Goal: Transaction & Acquisition: Purchase product/service

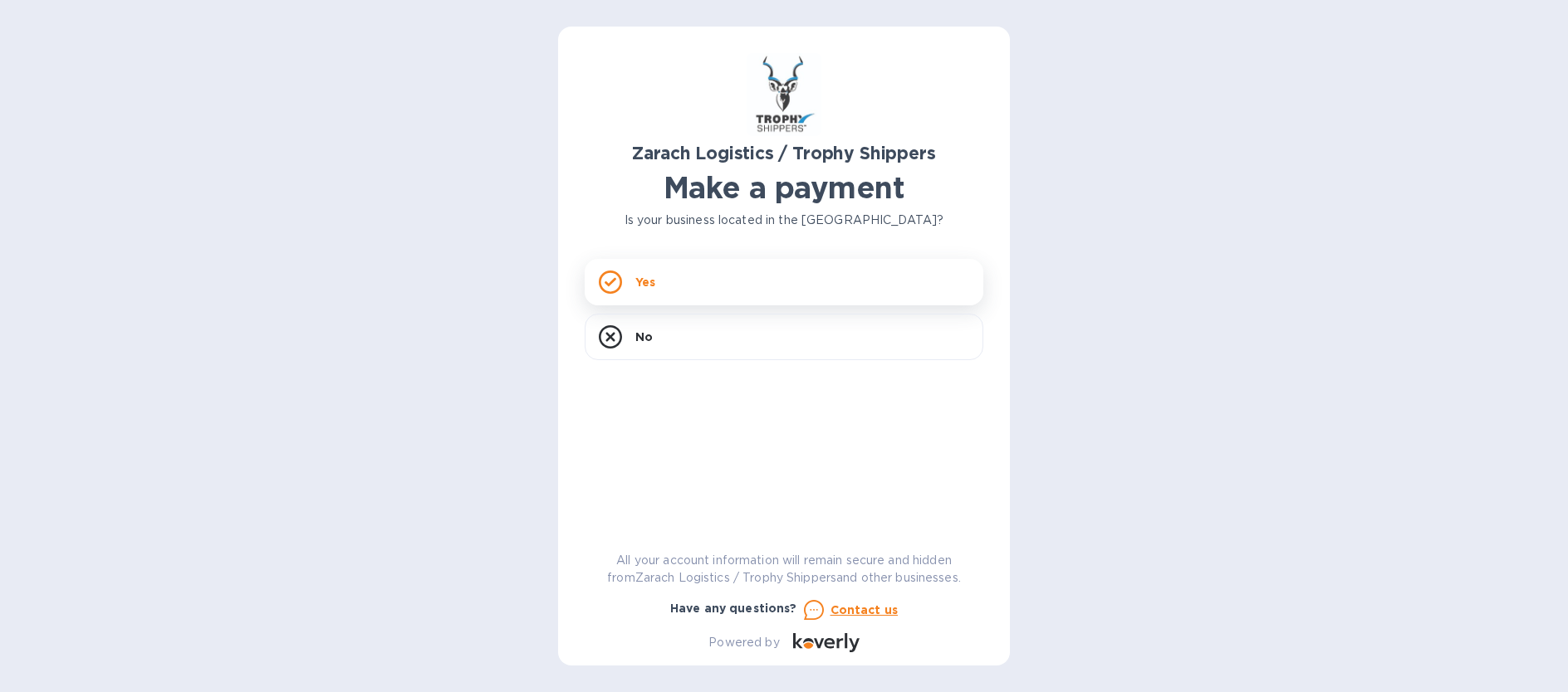
click at [610, 285] on icon at bounding box center [610, 283] width 12 height 9
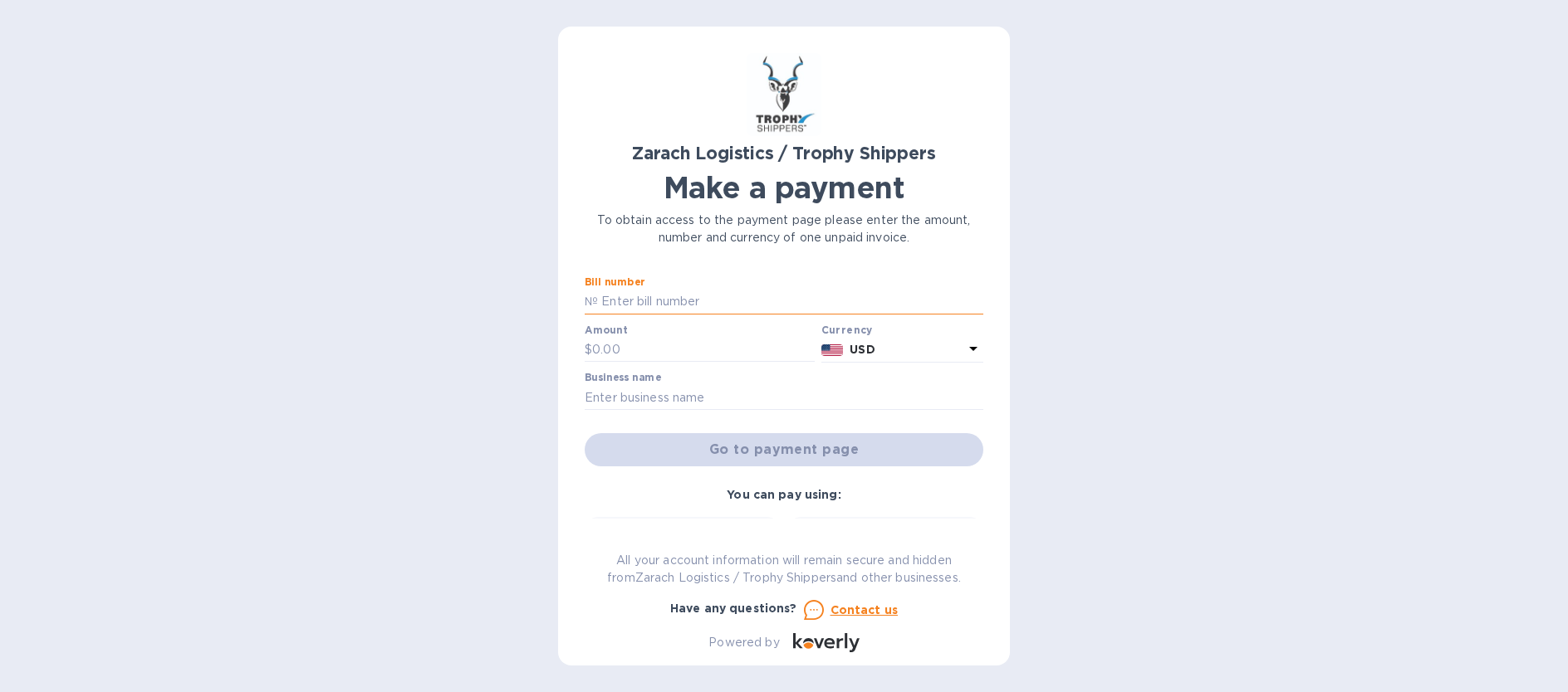
click at [647, 290] on input "text" at bounding box center [790, 302] width 385 height 25
type input "b"
type input "B00170049,B00173137, B00173137A"
click at [604, 350] on input "text" at bounding box center [703, 351] width 223 height 25
type input "11,798.36"
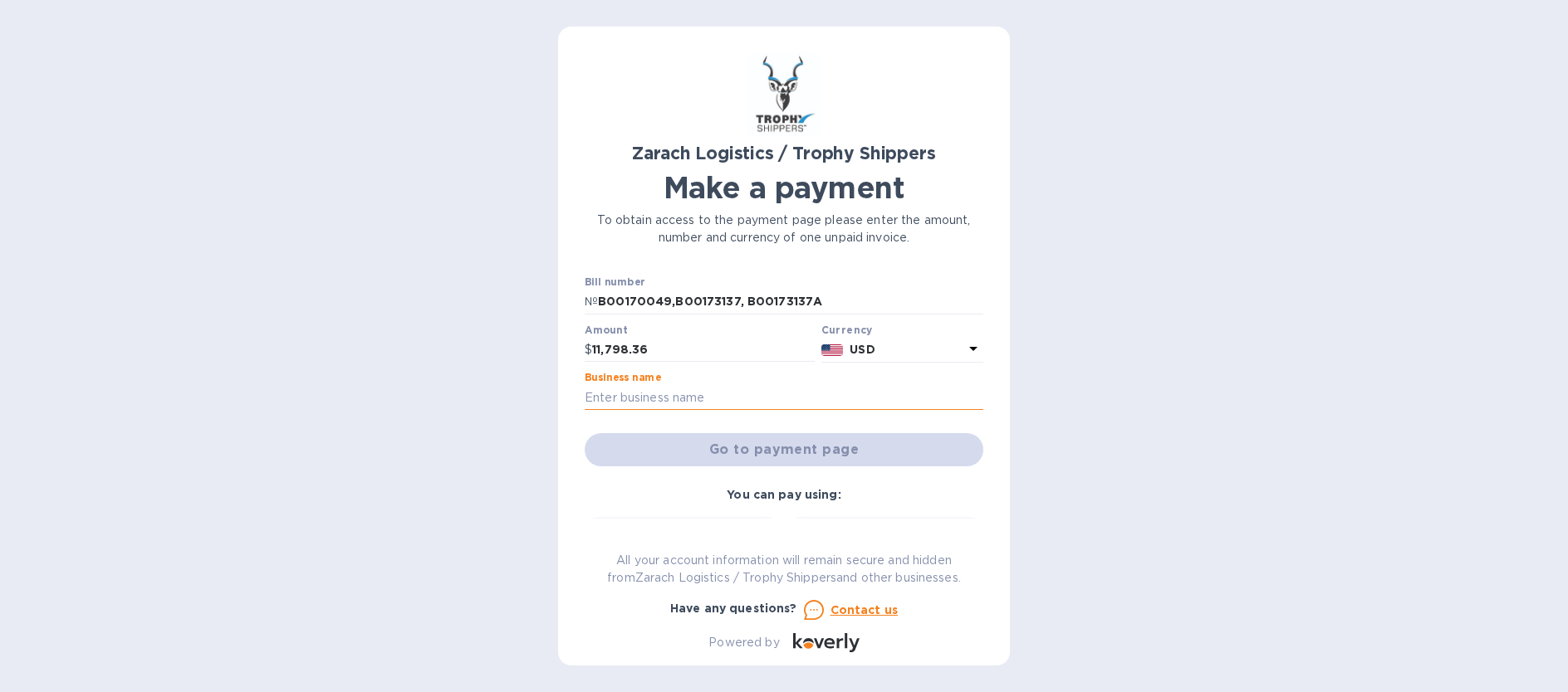
click at [640, 396] on input "text" at bounding box center [784, 397] width 399 height 25
type input "[PERSON_NAME] & SON INC"
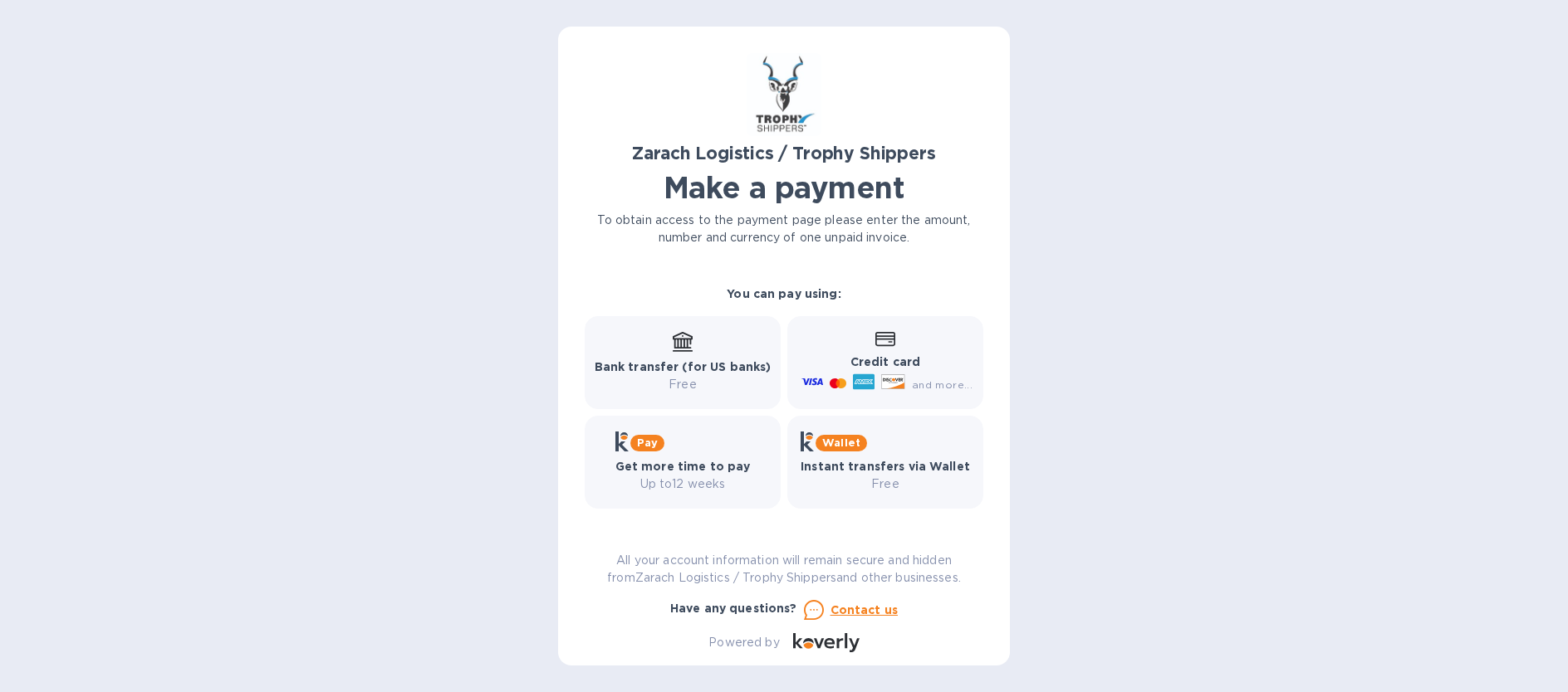
scroll to position [118, 0]
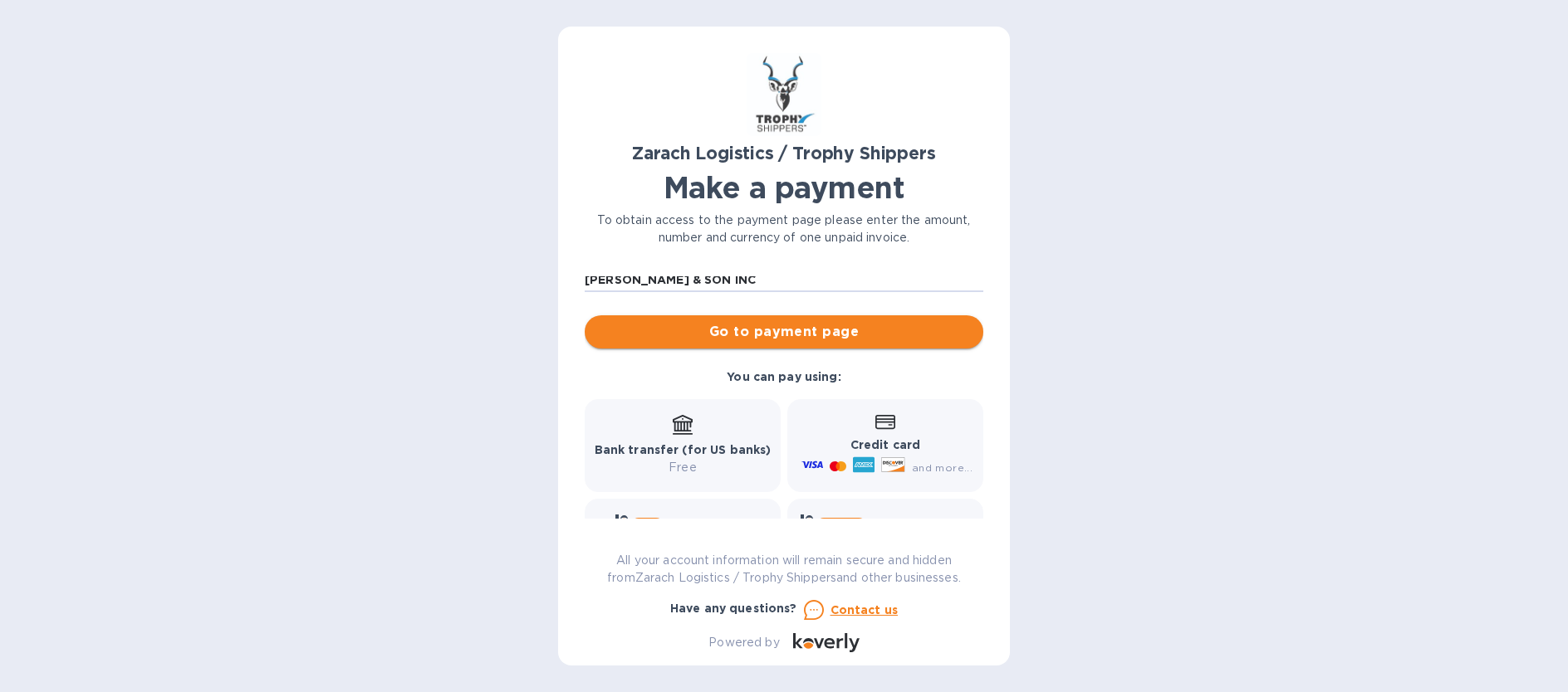
click at [794, 333] on span "Go to payment page" at bounding box center [784, 332] width 372 height 20
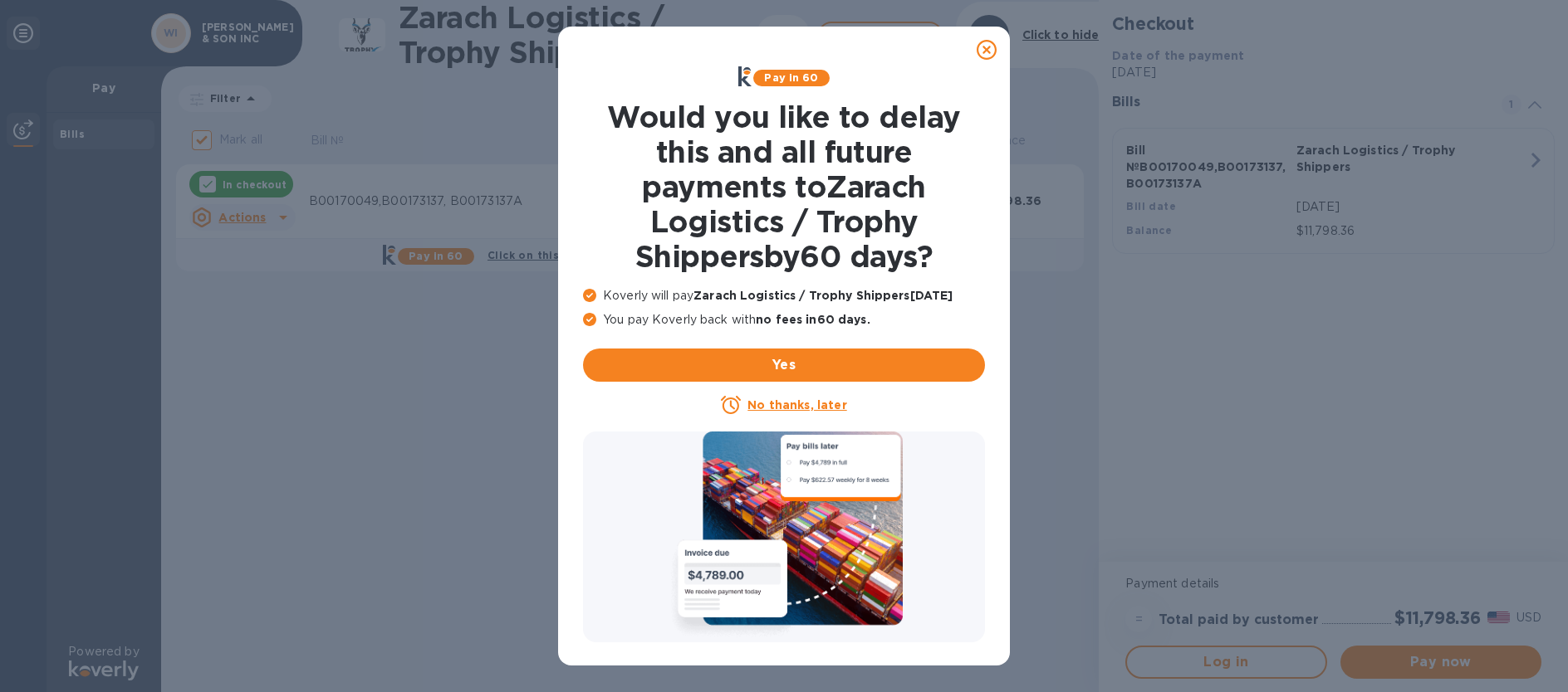
click at [796, 403] on u "No thanks, later" at bounding box center [797, 405] width 99 height 14
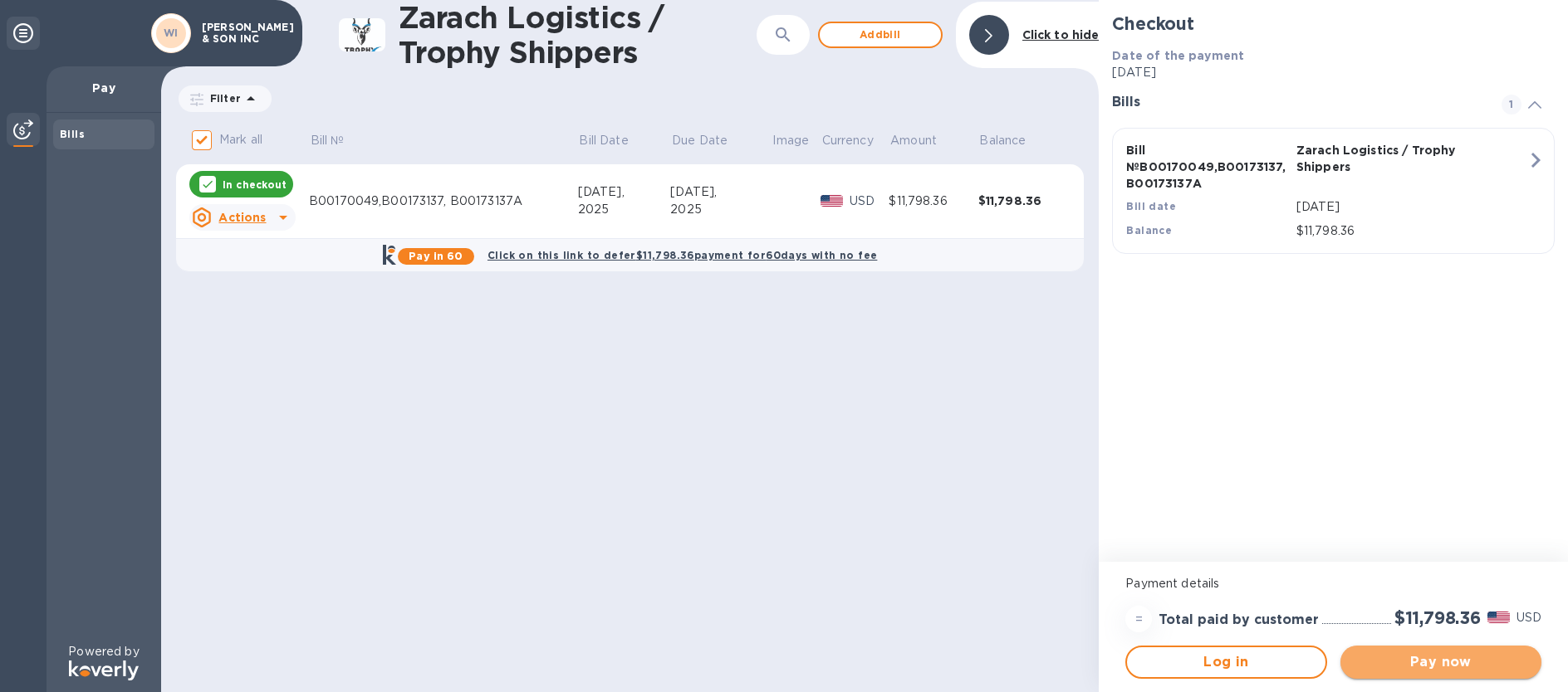
click at [1441, 657] on span "Pay now" at bounding box center [1440, 662] width 174 height 20
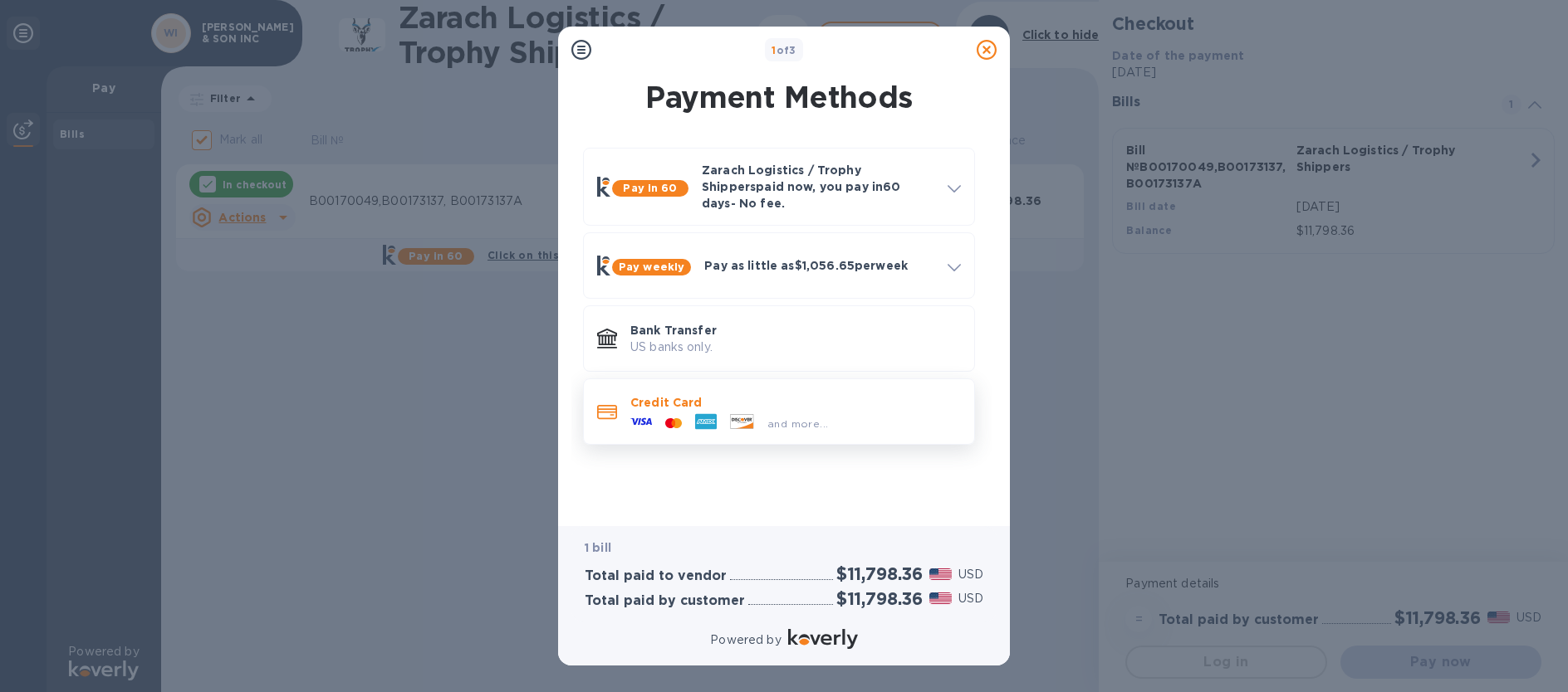
click at [637, 411] on icon at bounding box center [641, 422] width 22 height 22
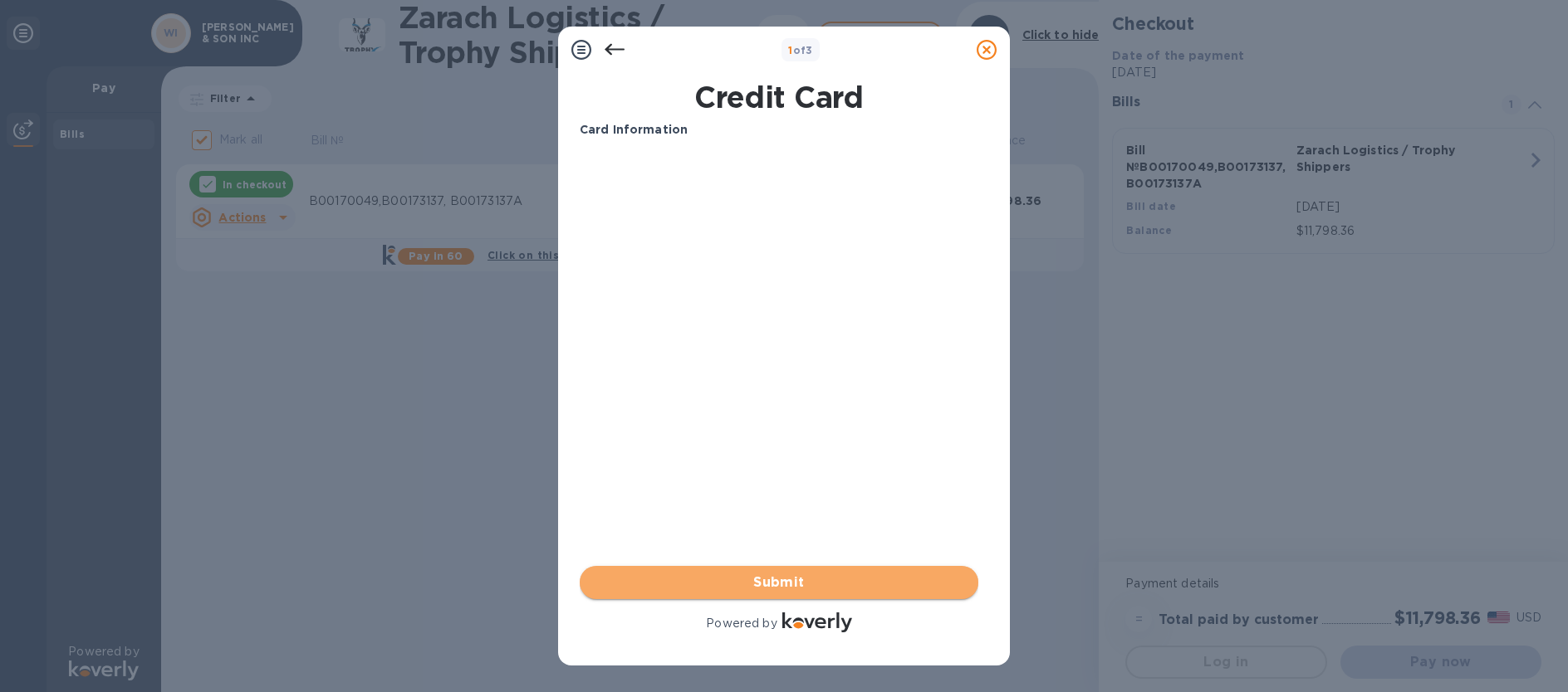
click at [761, 586] on span "Submit" at bounding box center [779, 583] width 372 height 20
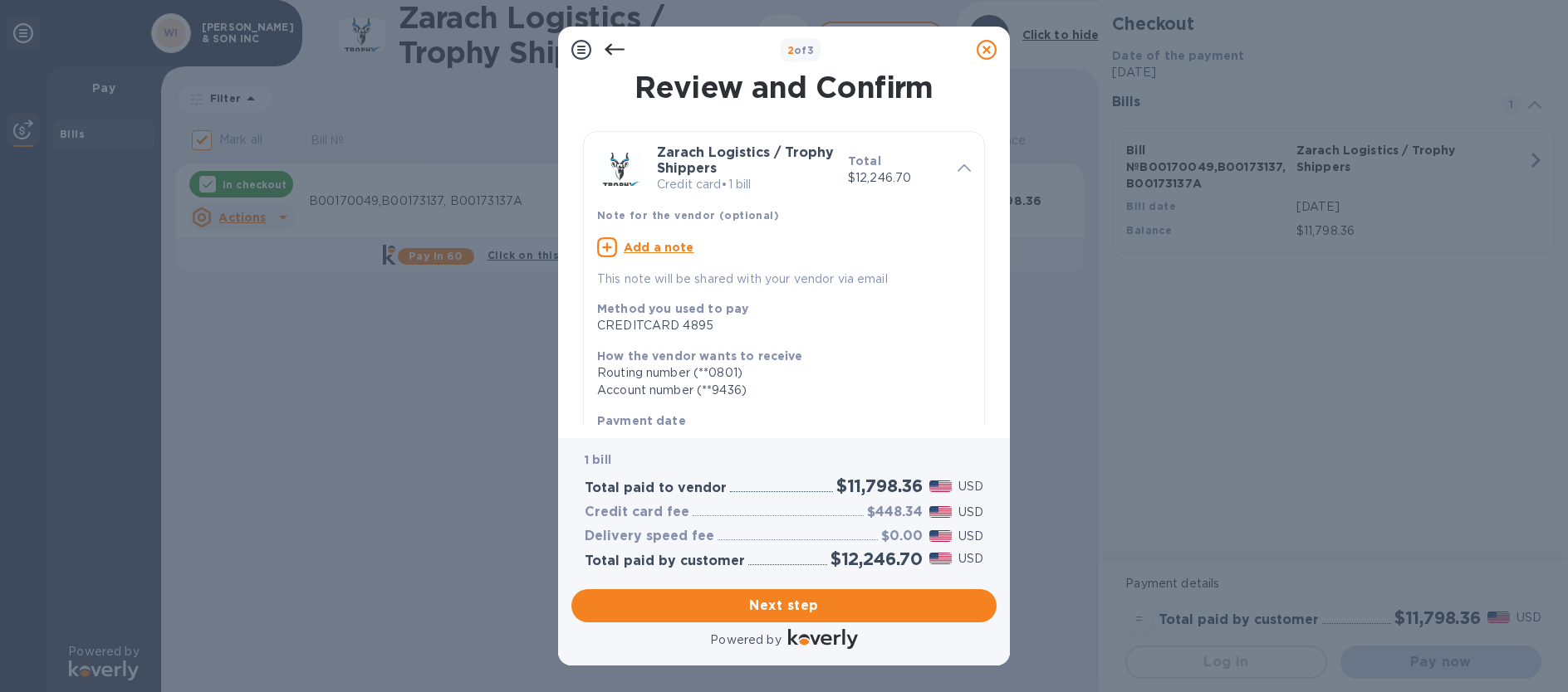
click at [674, 242] on u "Add a note" at bounding box center [659, 247] width 70 height 14
click at [657, 250] on textarea at bounding box center [770, 250] width 347 height 14
type textarea "a"
type textarea "ACCOUNT # WILFKEPNJ"
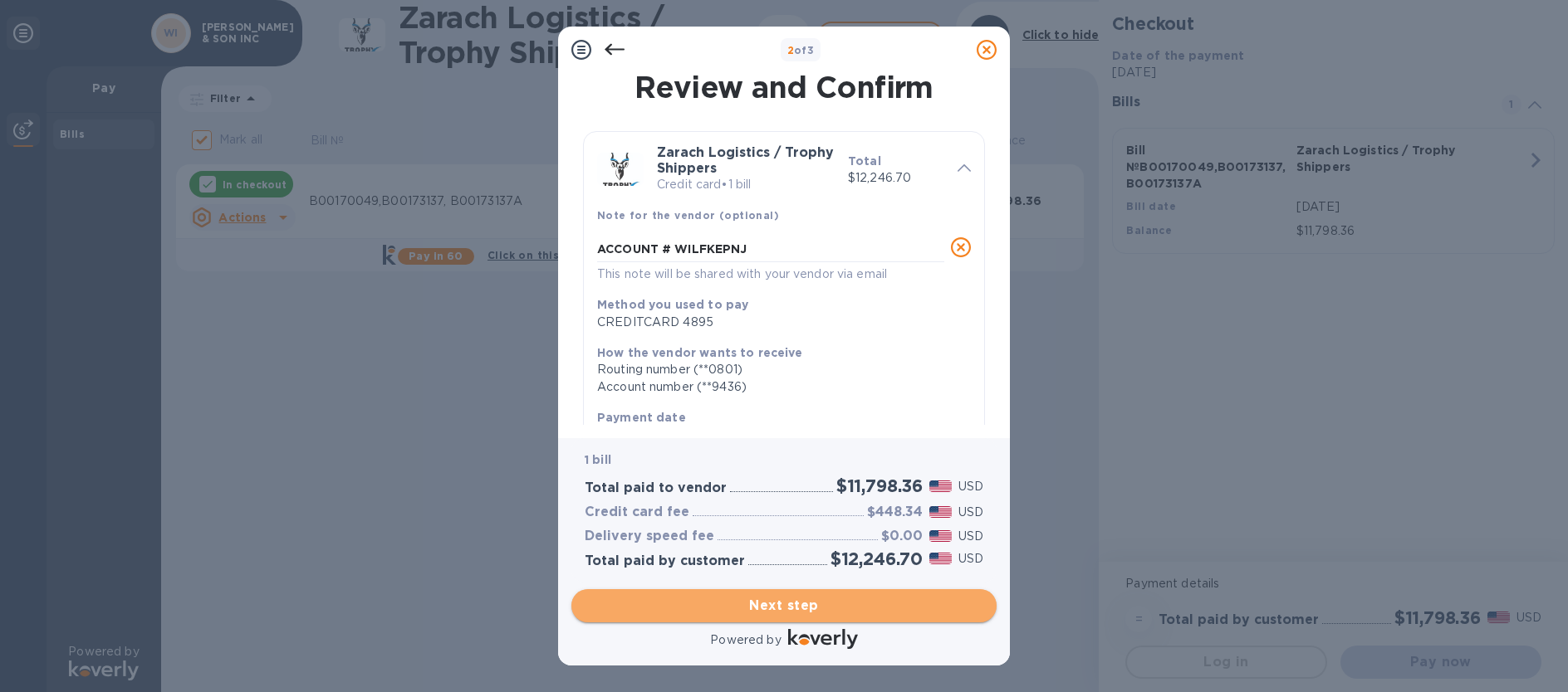
click at [779, 604] on span "Next step" at bounding box center [784, 606] width 399 height 20
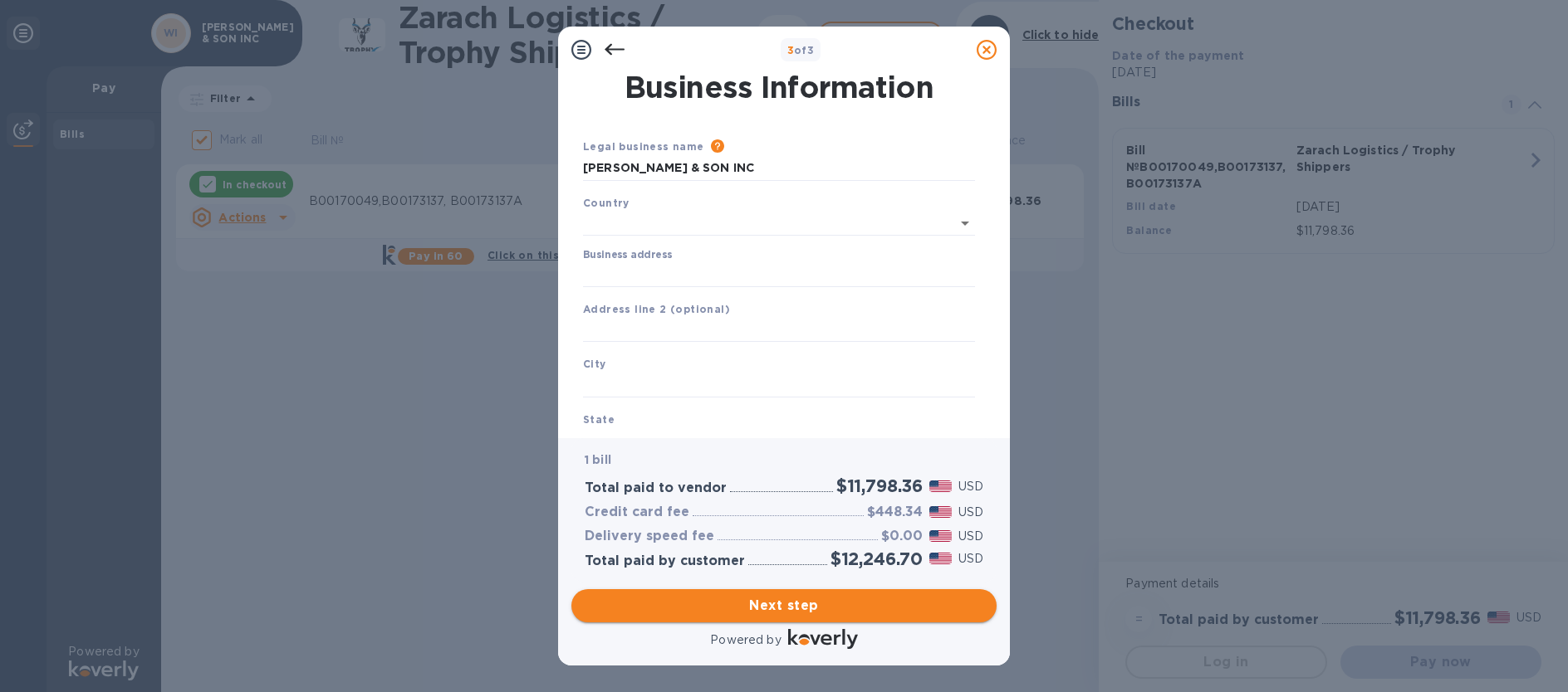
type input "[GEOGRAPHIC_DATA]"
click at [620, 260] on input "Business address" at bounding box center [779, 271] width 392 height 25
type input "[STREET_ADDRESS]"
click at [632, 378] on input "text" at bounding box center [779, 382] width 392 height 25
type input "FOLCROFT"
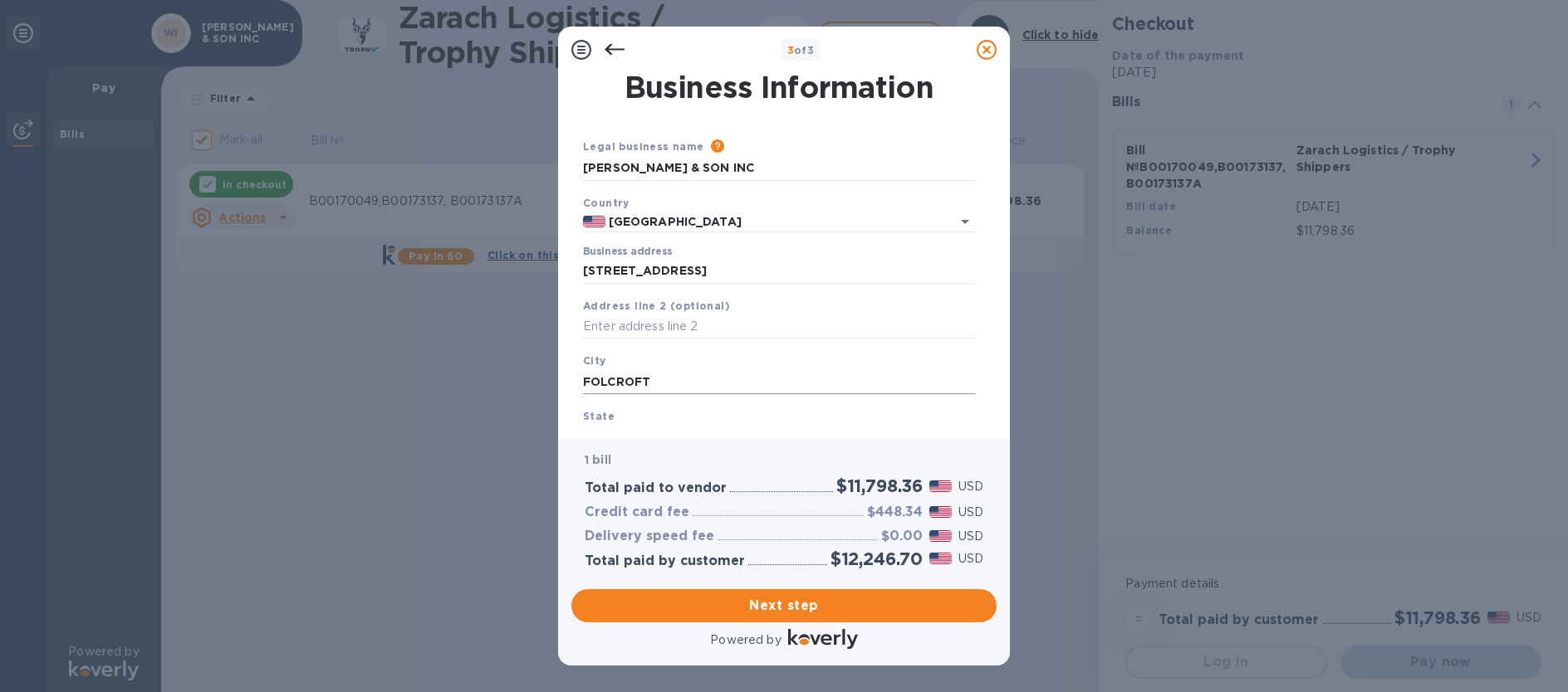
scroll to position [24, 0]
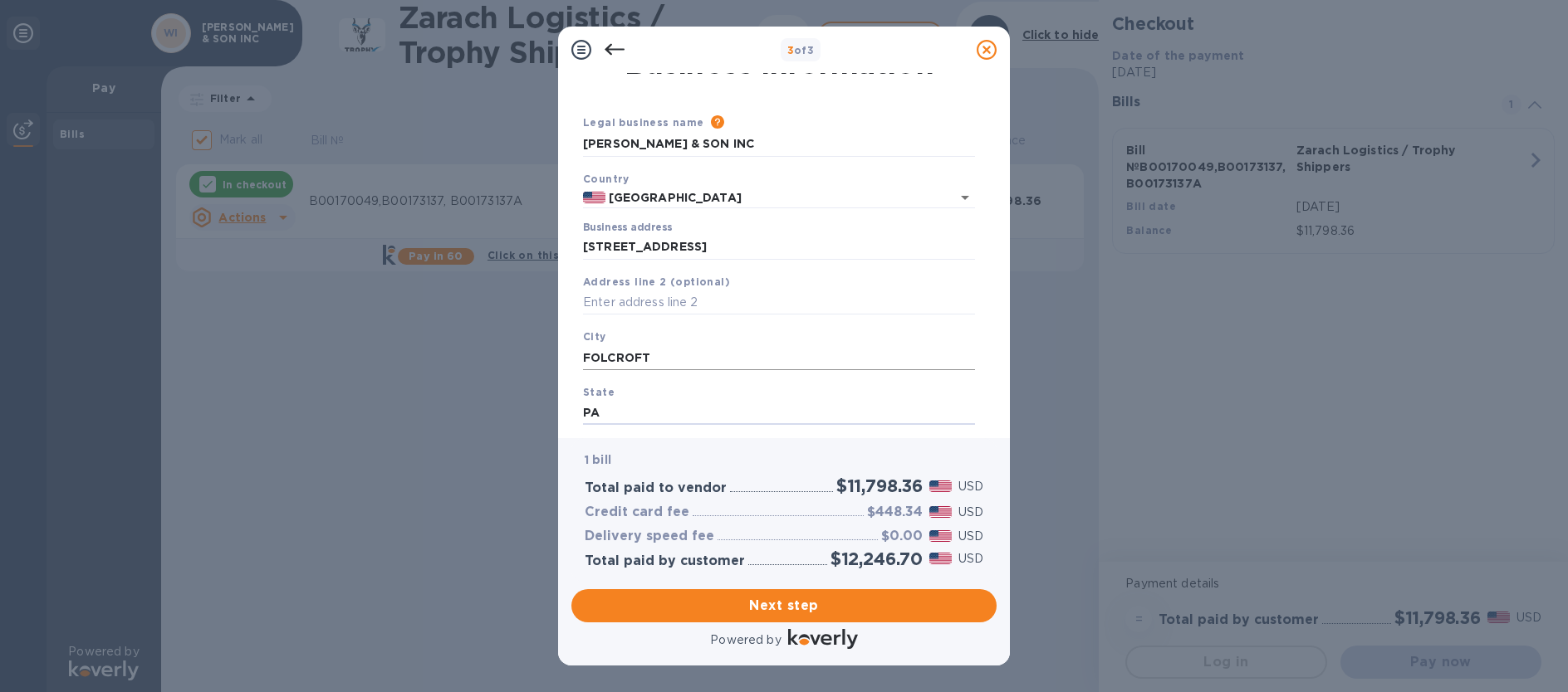
type input "PA"
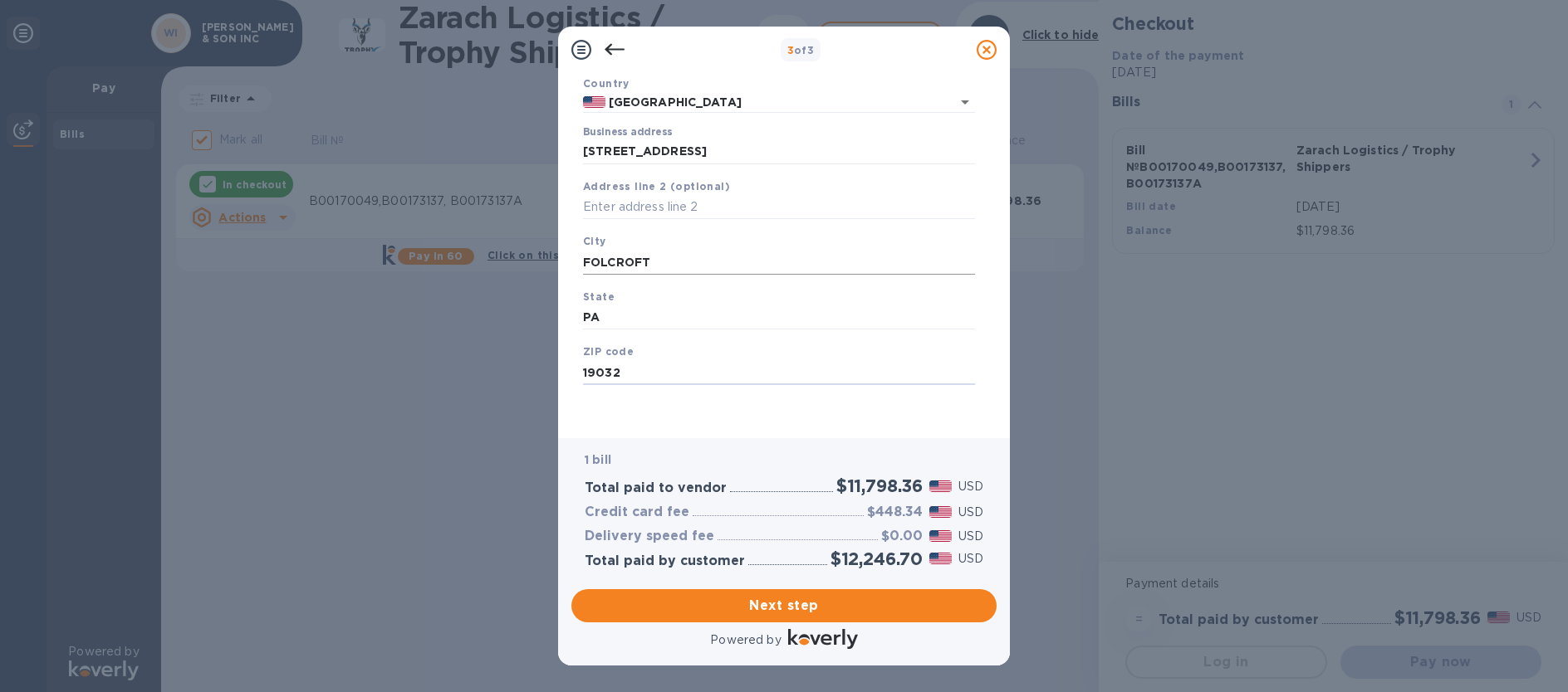
type input "19032"
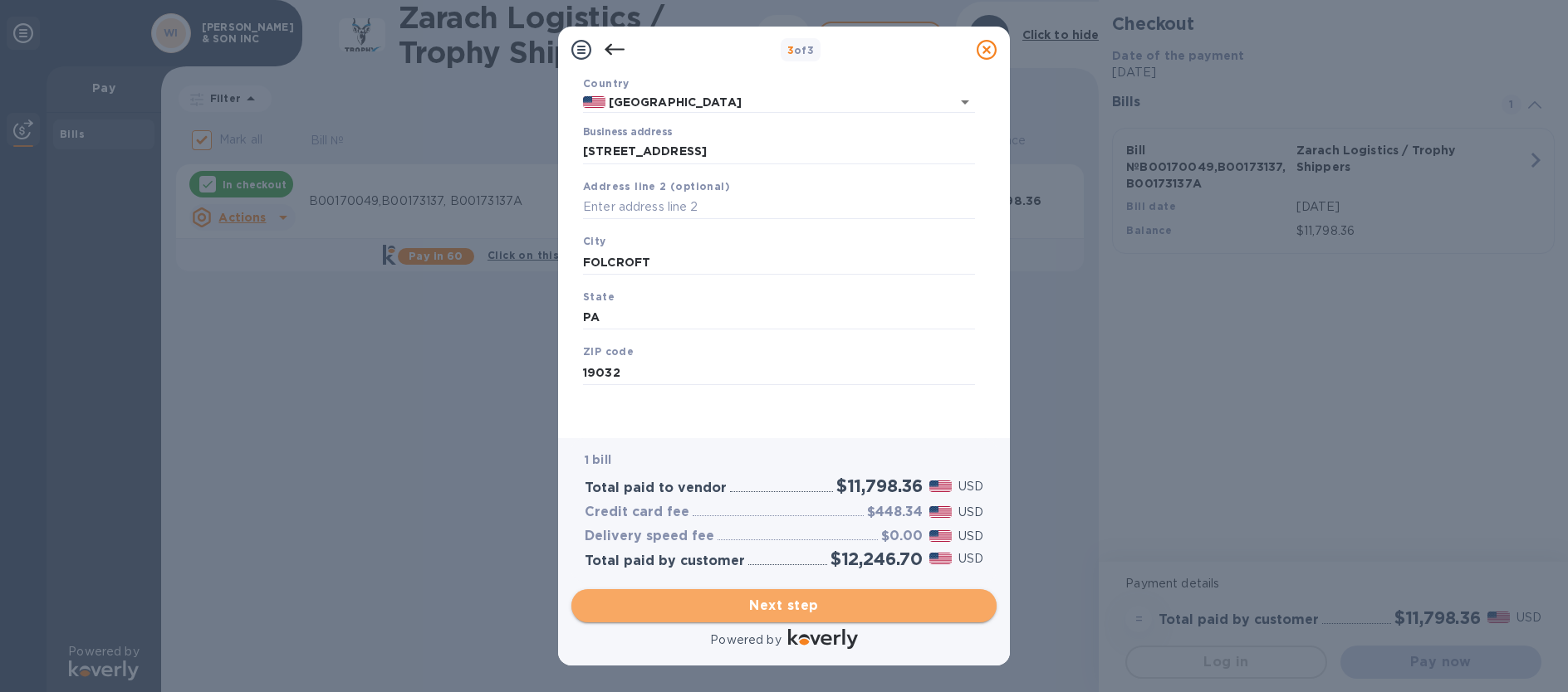
click at [787, 605] on span "Next step" at bounding box center [784, 606] width 399 height 20
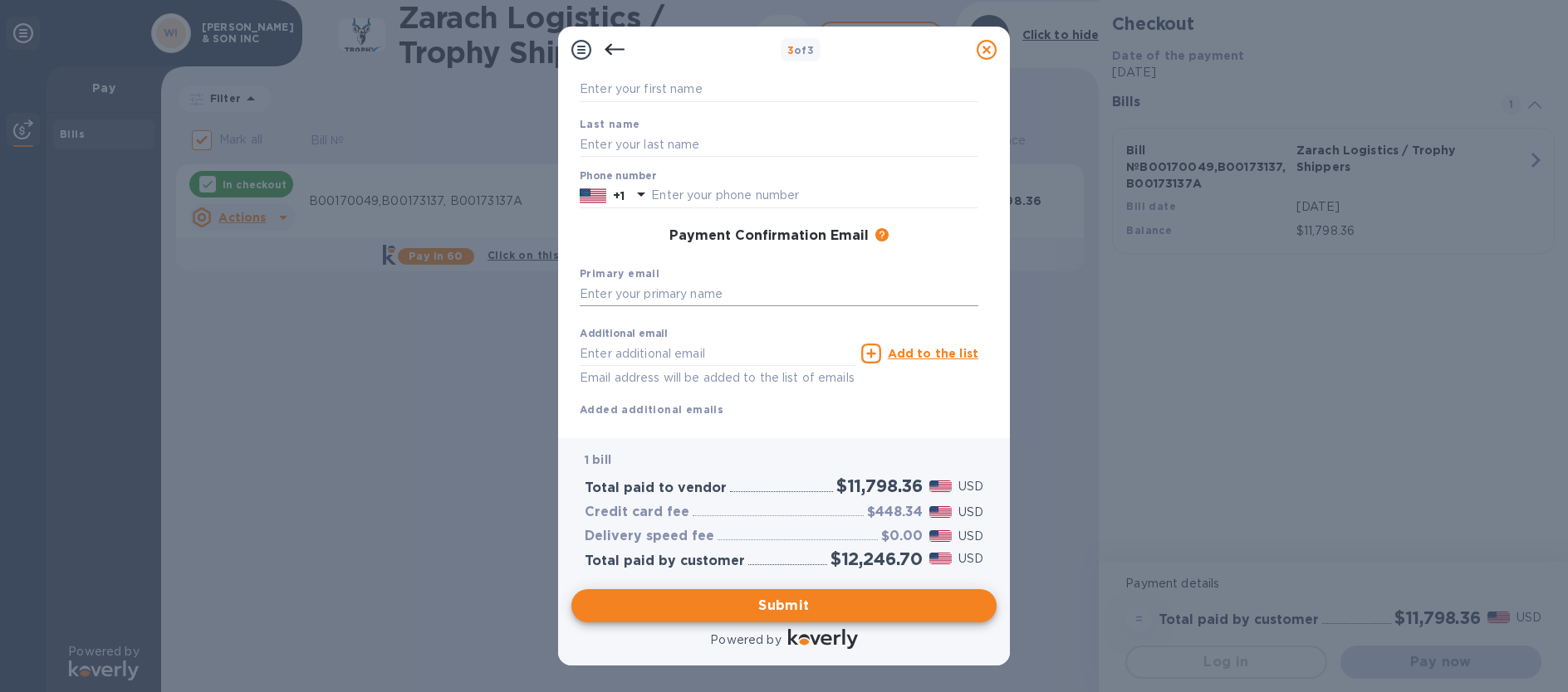
click at [642, 296] on input "text" at bounding box center [779, 295] width 399 height 25
type input "W"
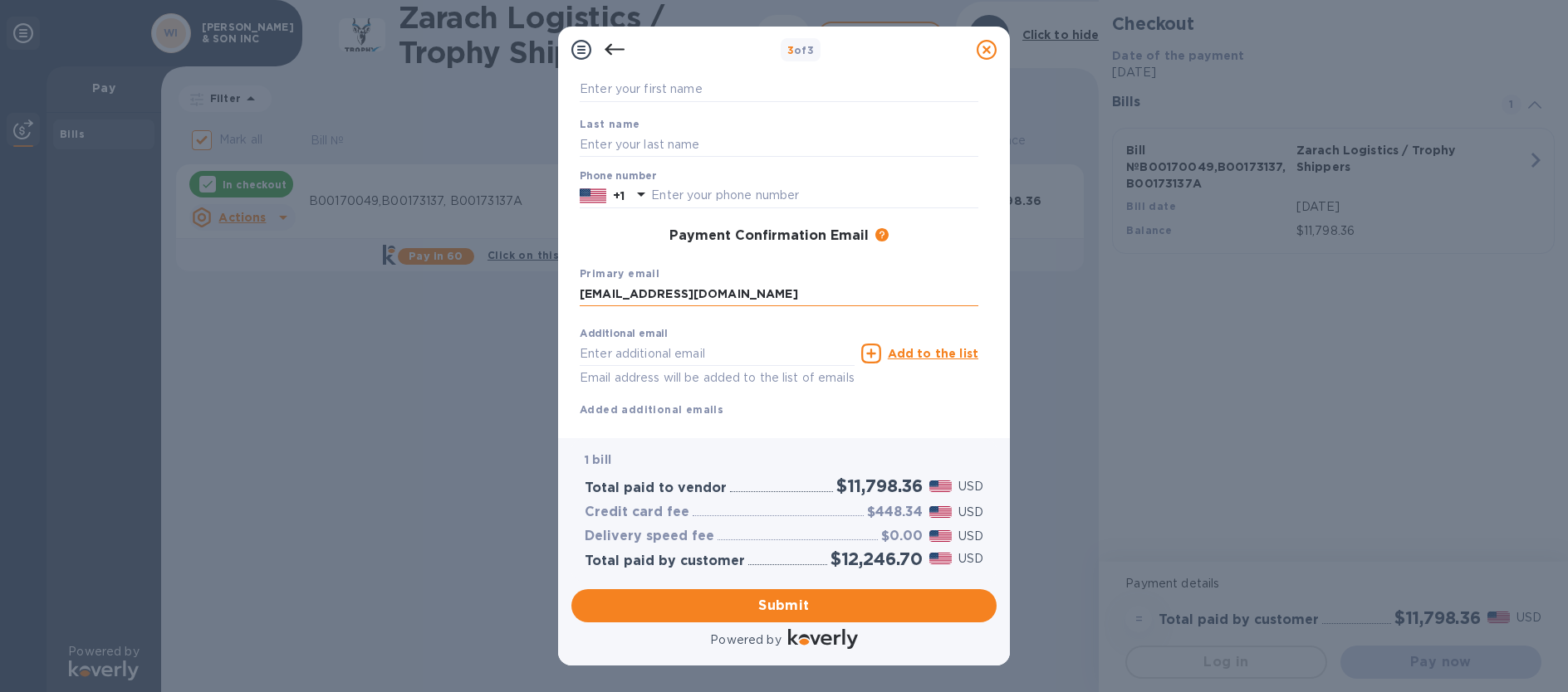
type input "[EMAIL_ADDRESS][DOMAIN_NAME]"
click at [649, 87] on input "text" at bounding box center [779, 90] width 399 height 25
type input "s"
type input "[DEMOGRAPHIC_DATA]"
type input "MADHAVAN"
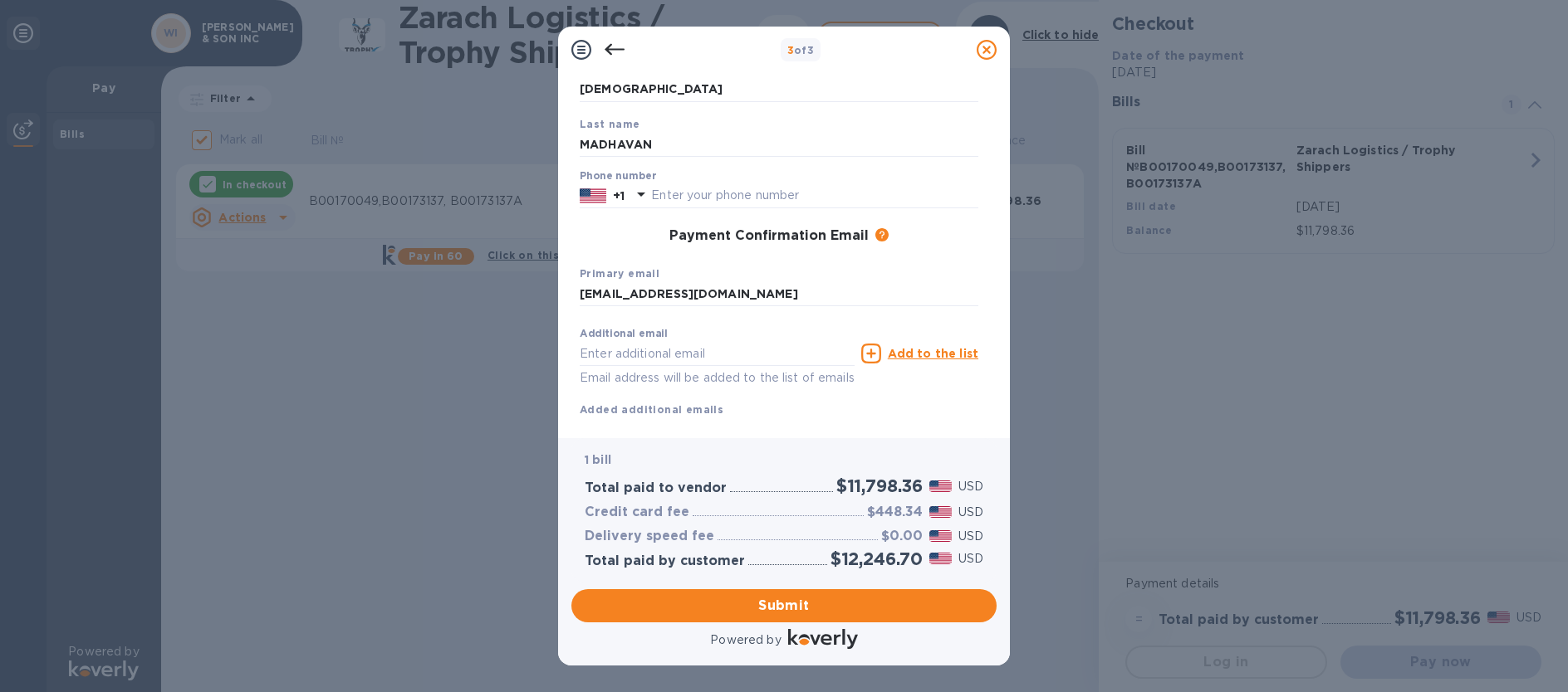
click at [740, 431] on div "Payment Contact Information First name [PERSON_NAME] Last name [PERSON_NAME] Ph…" at bounding box center [784, 255] width 452 height 365
click at [658, 190] on input "text" at bounding box center [814, 196] width 327 height 25
click at [949, 263] on div "Primary email [EMAIL_ADDRESS][DOMAIN_NAME]" at bounding box center [779, 286] width 412 height 56
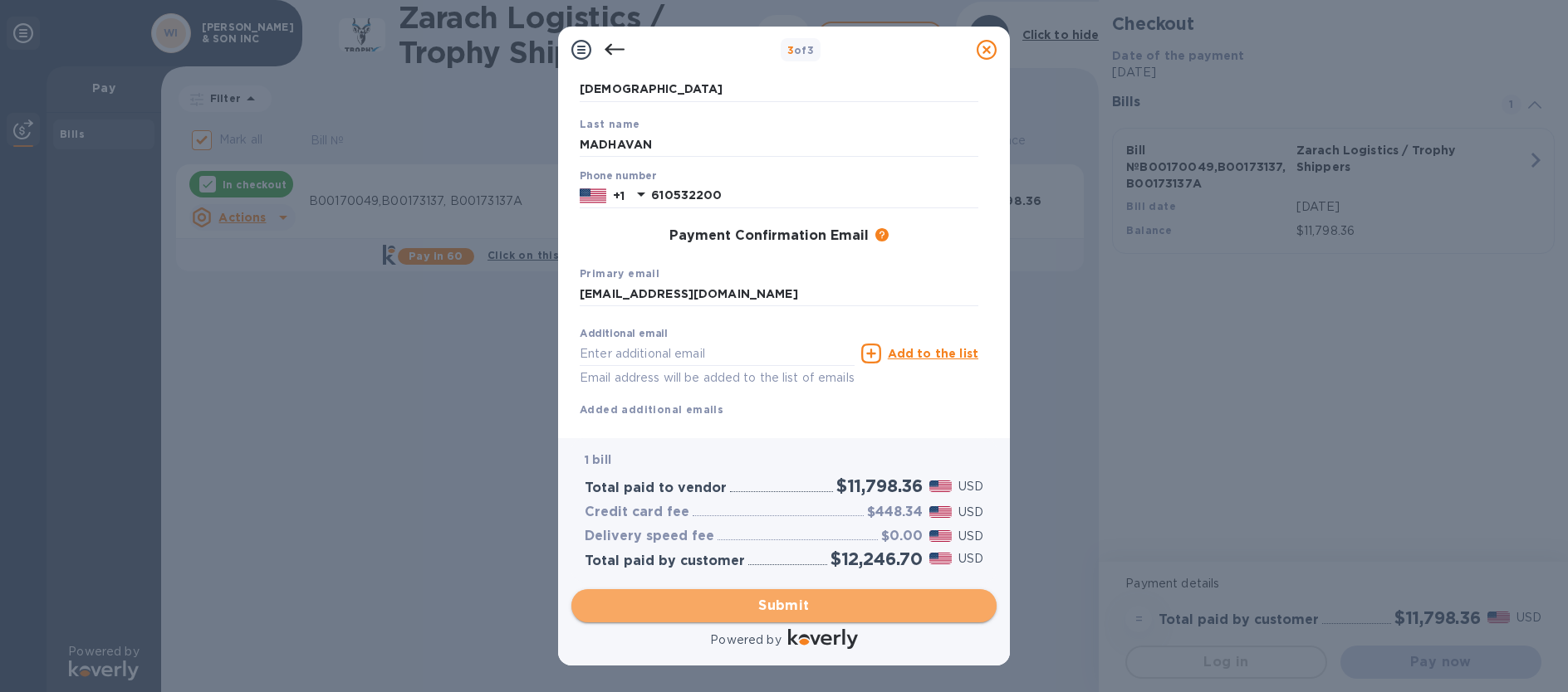
click at [788, 601] on span "Submit" at bounding box center [784, 606] width 399 height 20
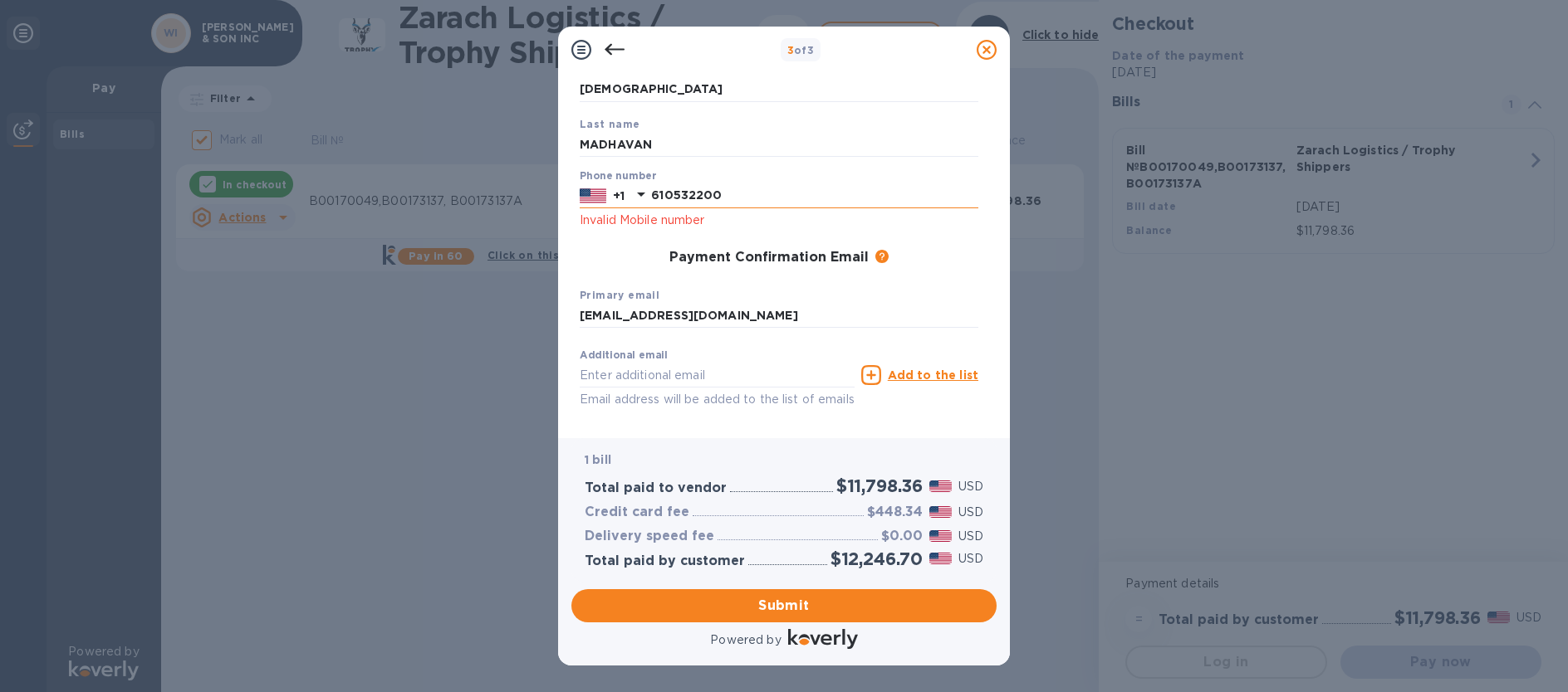
click at [729, 197] on input "610532200" at bounding box center [814, 196] width 327 height 25
type input "6105701627"
click at [815, 323] on input "[EMAIL_ADDRESS][DOMAIN_NAME]" at bounding box center [779, 316] width 399 height 25
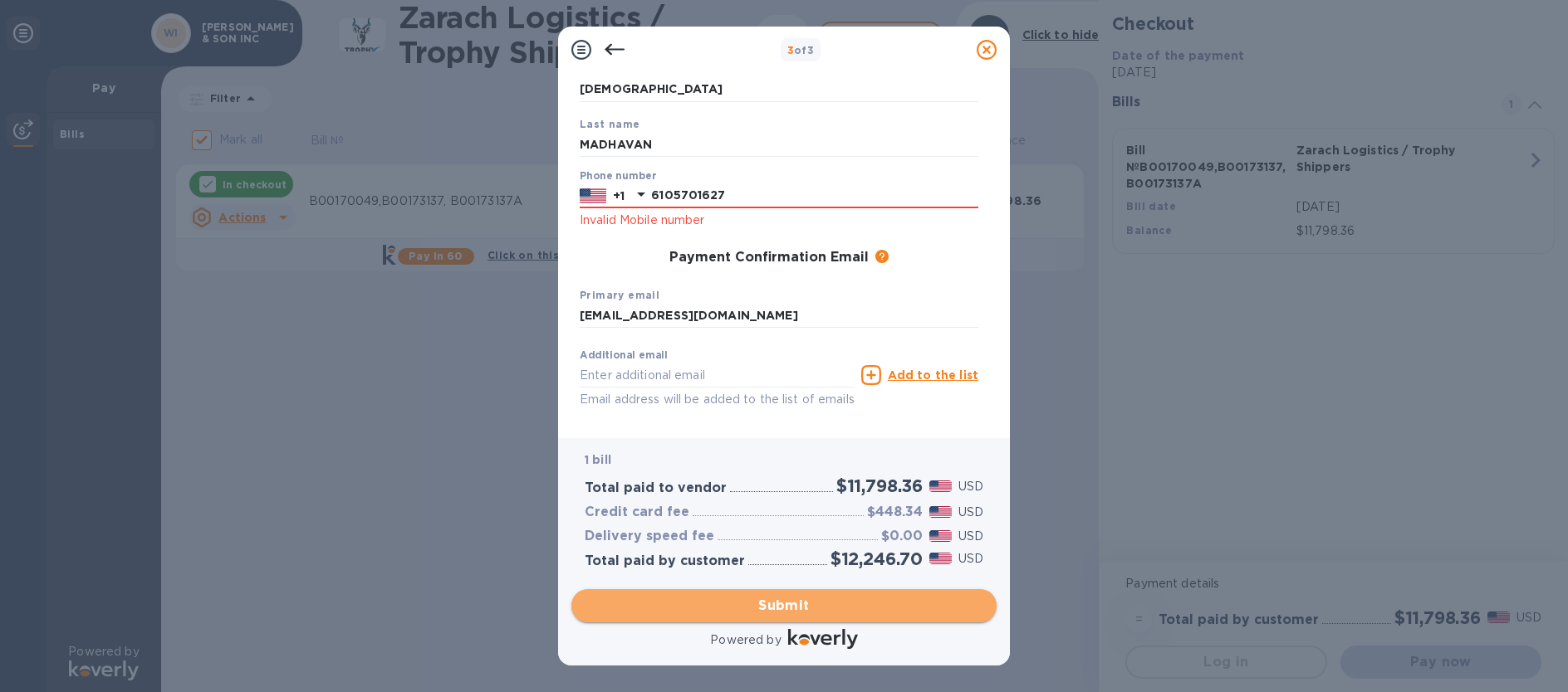
click at [776, 612] on span "Submit" at bounding box center [784, 606] width 399 height 20
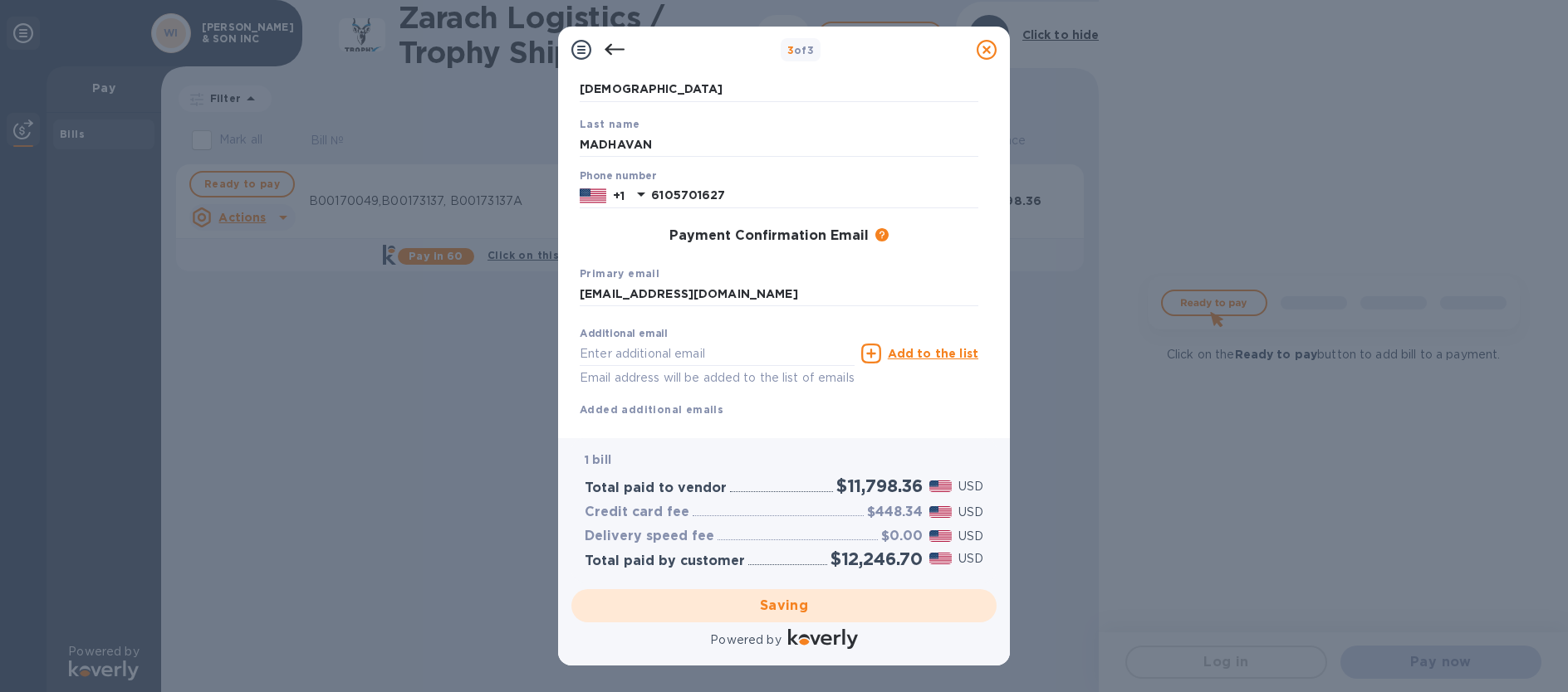
checkbox input "false"
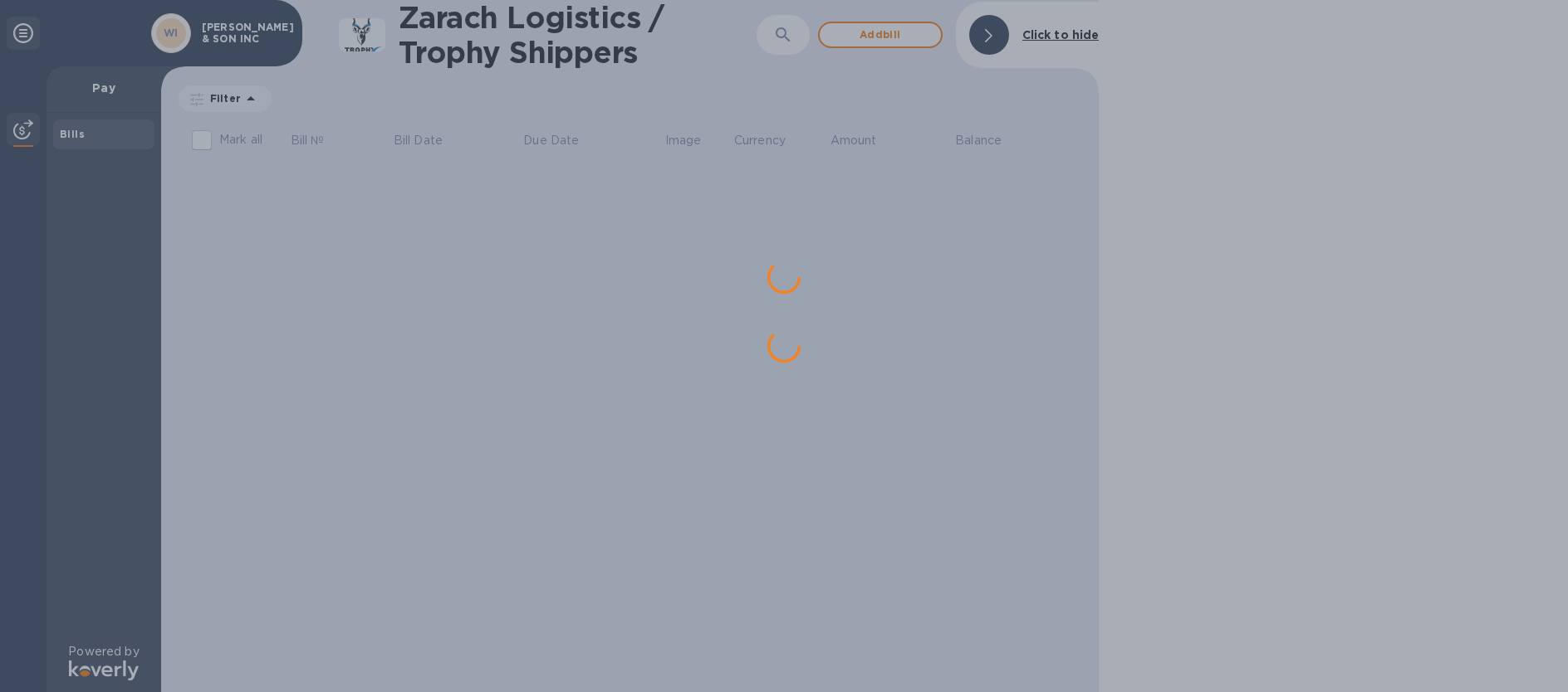
scroll to position [0, 0]
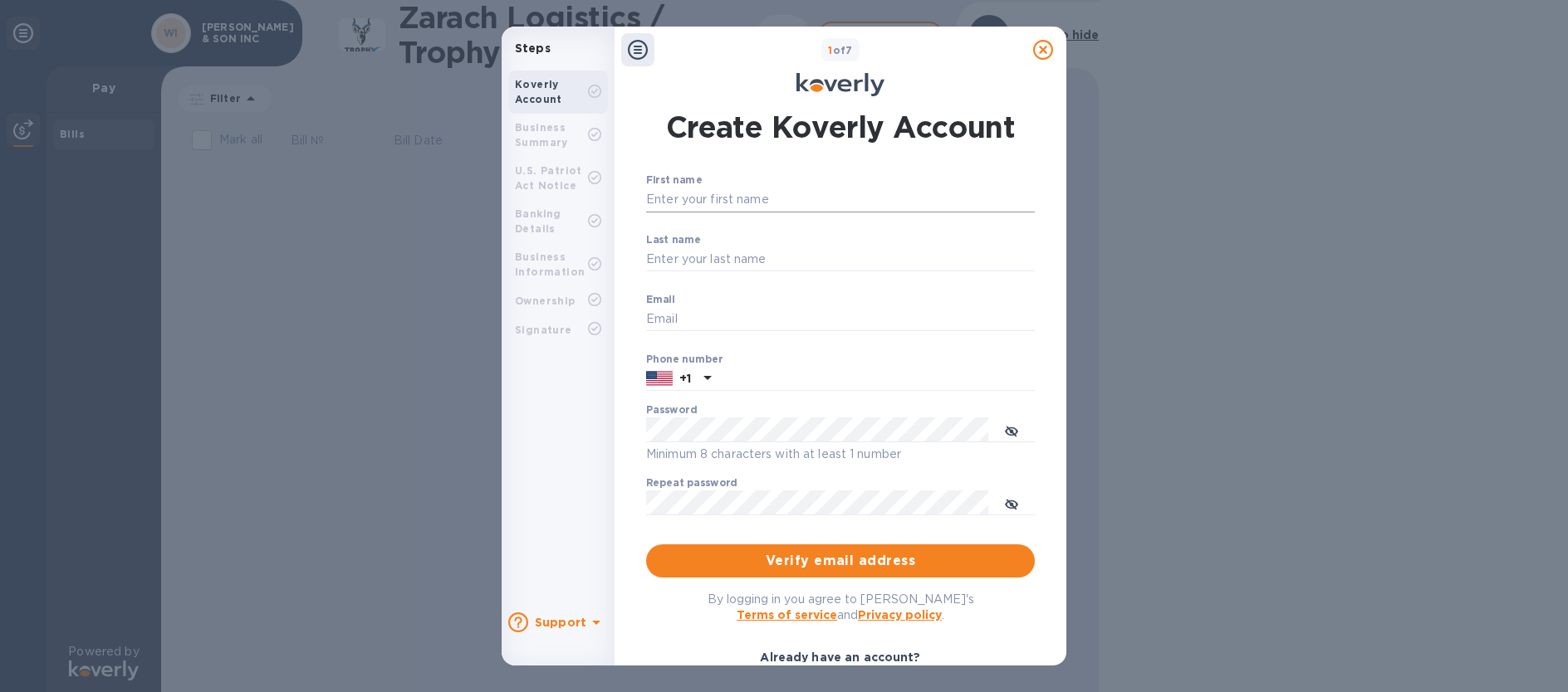
click at [698, 197] on input "First name" at bounding box center [840, 200] width 389 height 25
type input "[DEMOGRAPHIC_DATA]"
type input "MADHAVAN"
type input "S"
type input "[EMAIL_ADDRESS][DOMAIN_NAME]"
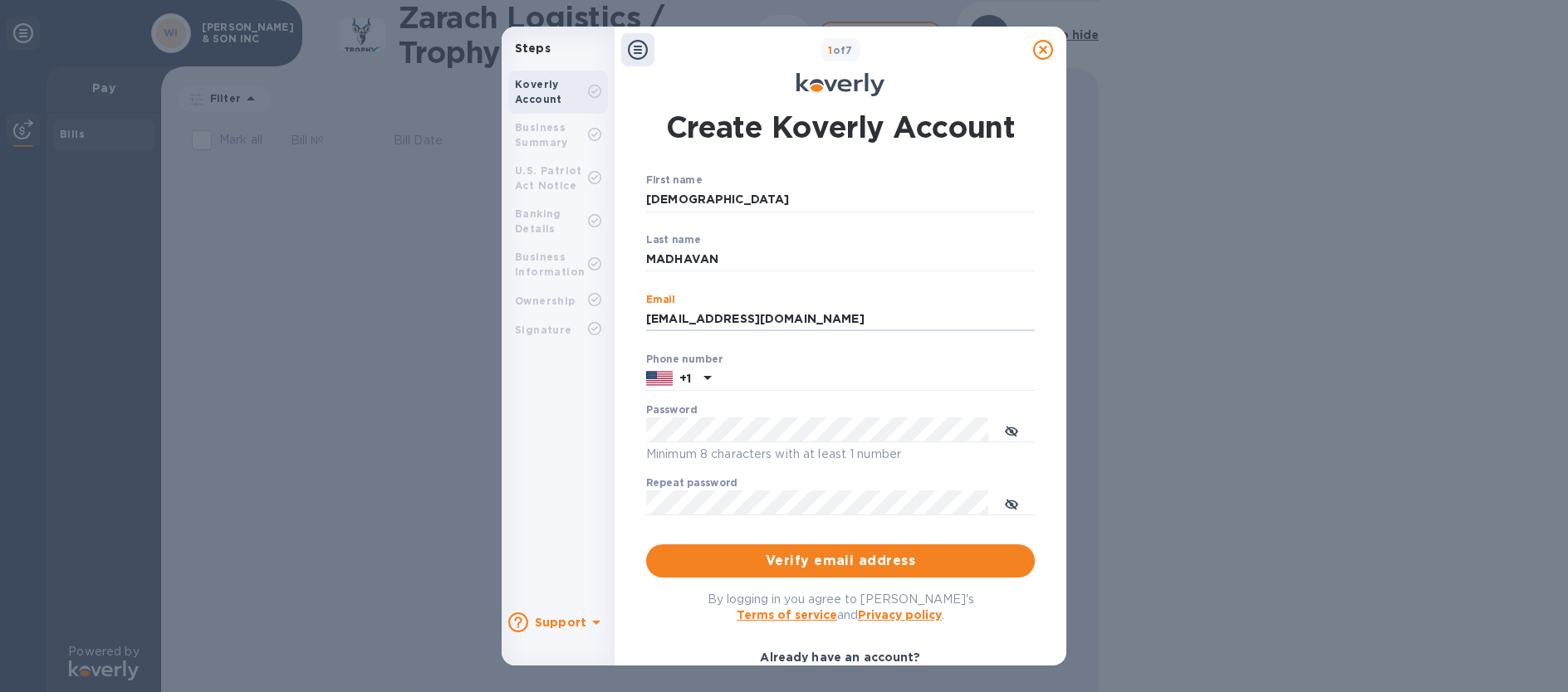
type input "6105322000"
click at [804, 379] on input "6105322000" at bounding box center [876, 379] width 317 height 25
click at [1013, 436] on icon "toggle password visibility" at bounding box center [1011, 432] width 14 height 14
click at [1013, 502] on icon "toggle password visibility" at bounding box center [1011, 505] width 14 height 14
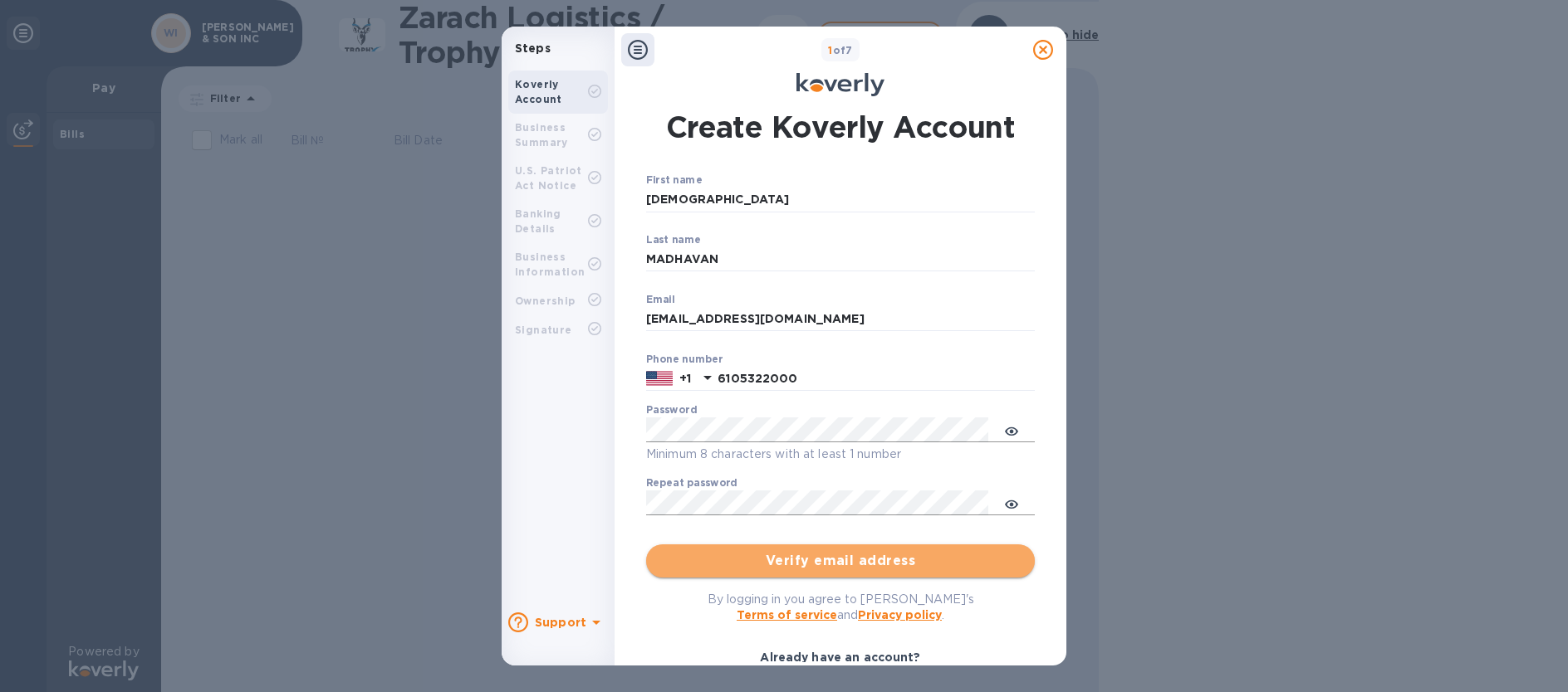
click at [849, 566] on span "Verify email address" at bounding box center [840, 561] width 362 height 20
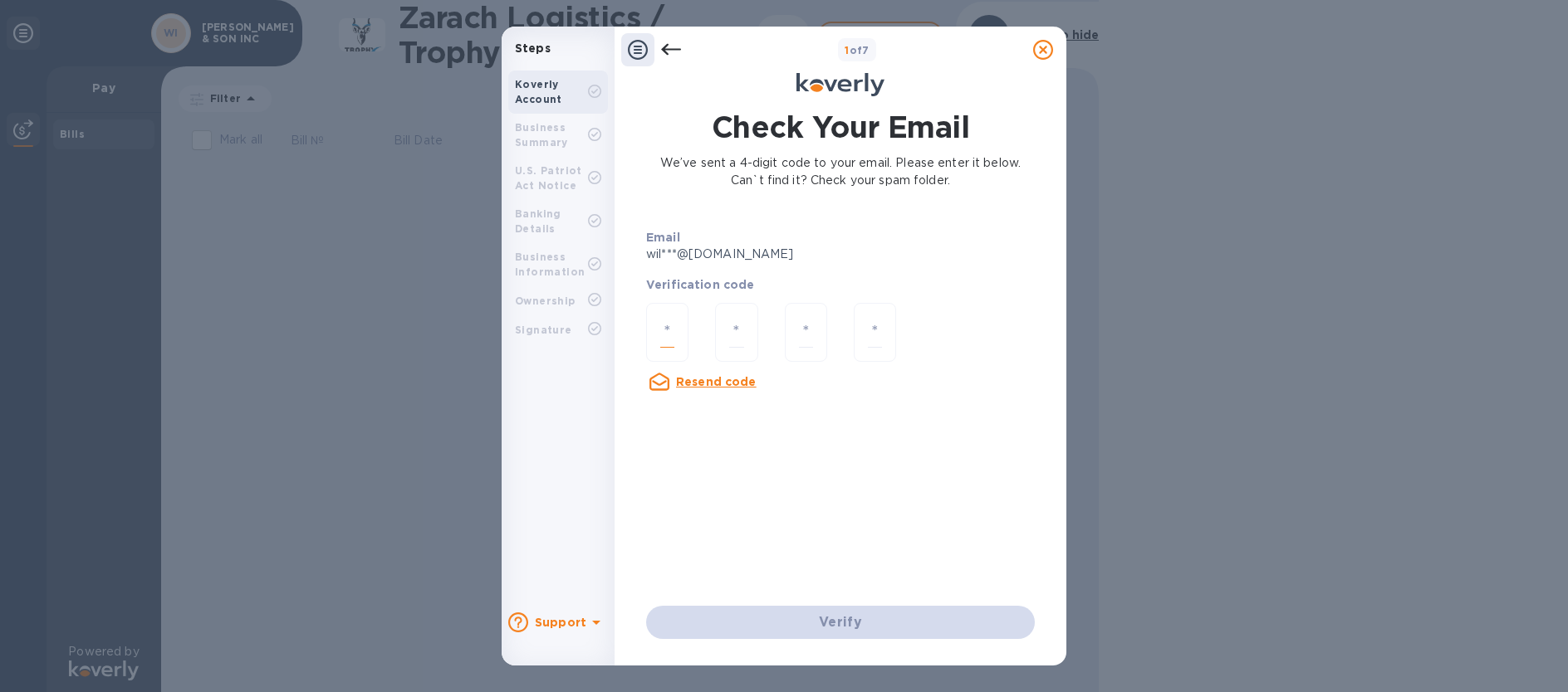
click at [674, 326] on input "number" at bounding box center [667, 332] width 14 height 31
drag, startPoint x: 674, startPoint y: 331, endPoint x: 533, endPoint y: 323, distance: 141.2
click at [533, 323] on div "Steps Koverly Account Business Summary U.S. Patriot Act Notice Banking Details …" at bounding box center [784, 345] width 564 height 639
type input "9"
type input "1"
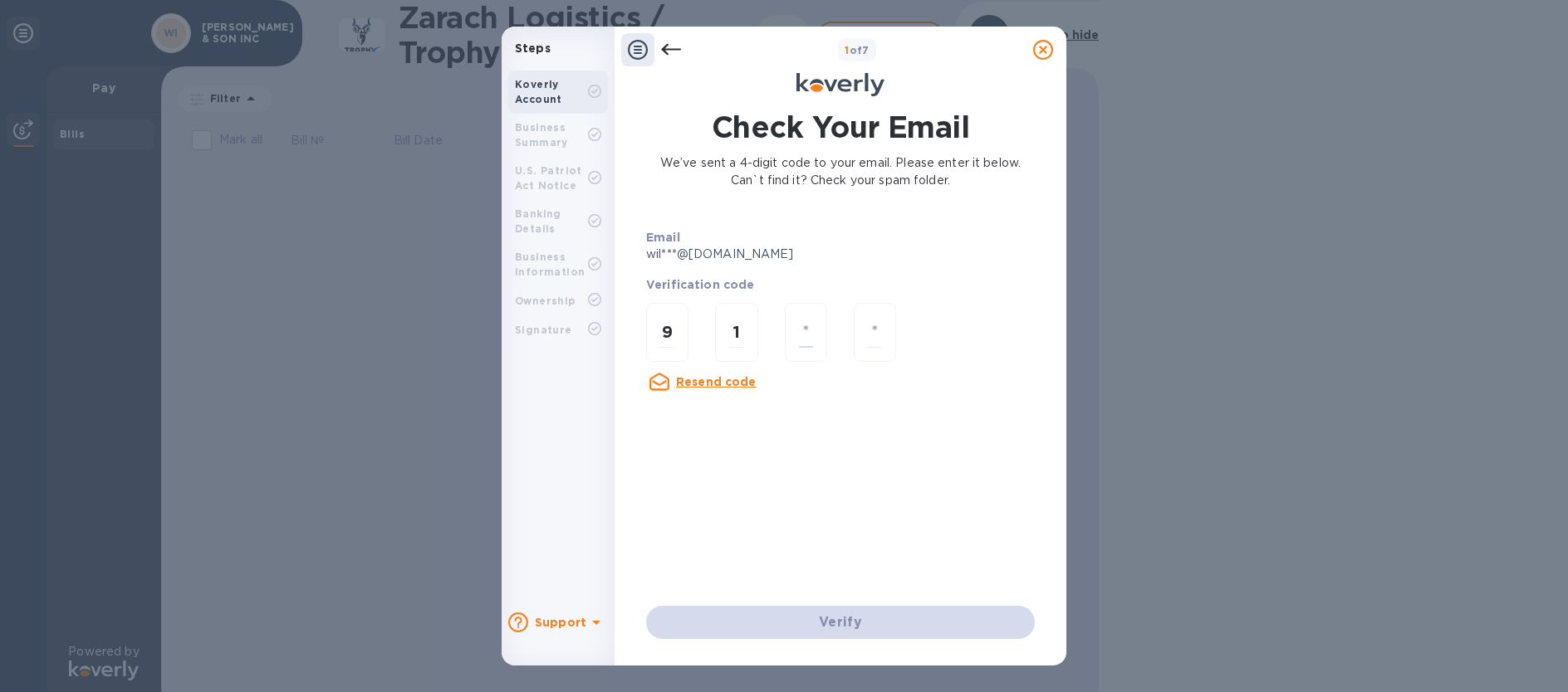
type input "7"
type input "5"
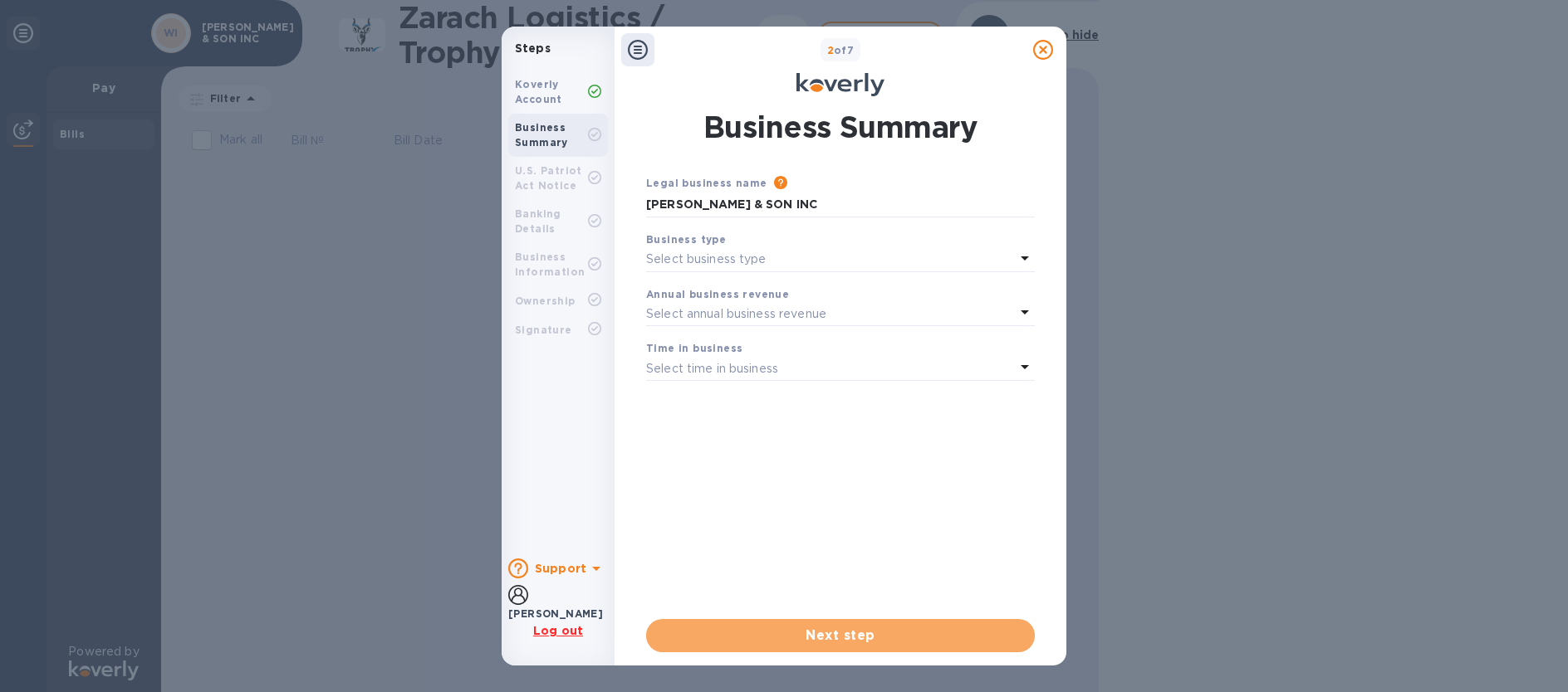
click at [845, 625] on button "Next step" at bounding box center [840, 635] width 389 height 33
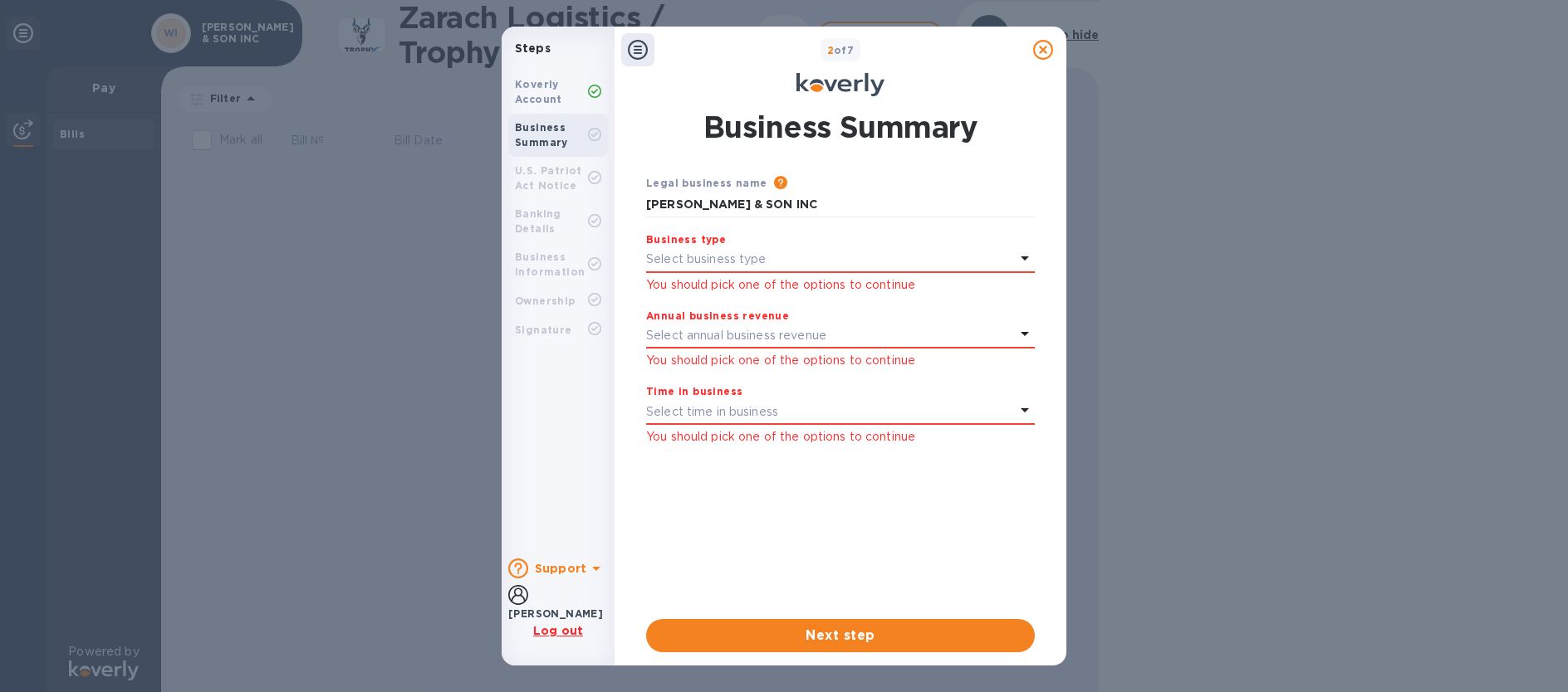
click at [848, 260] on div "Select business type" at bounding box center [830, 260] width 369 height 23
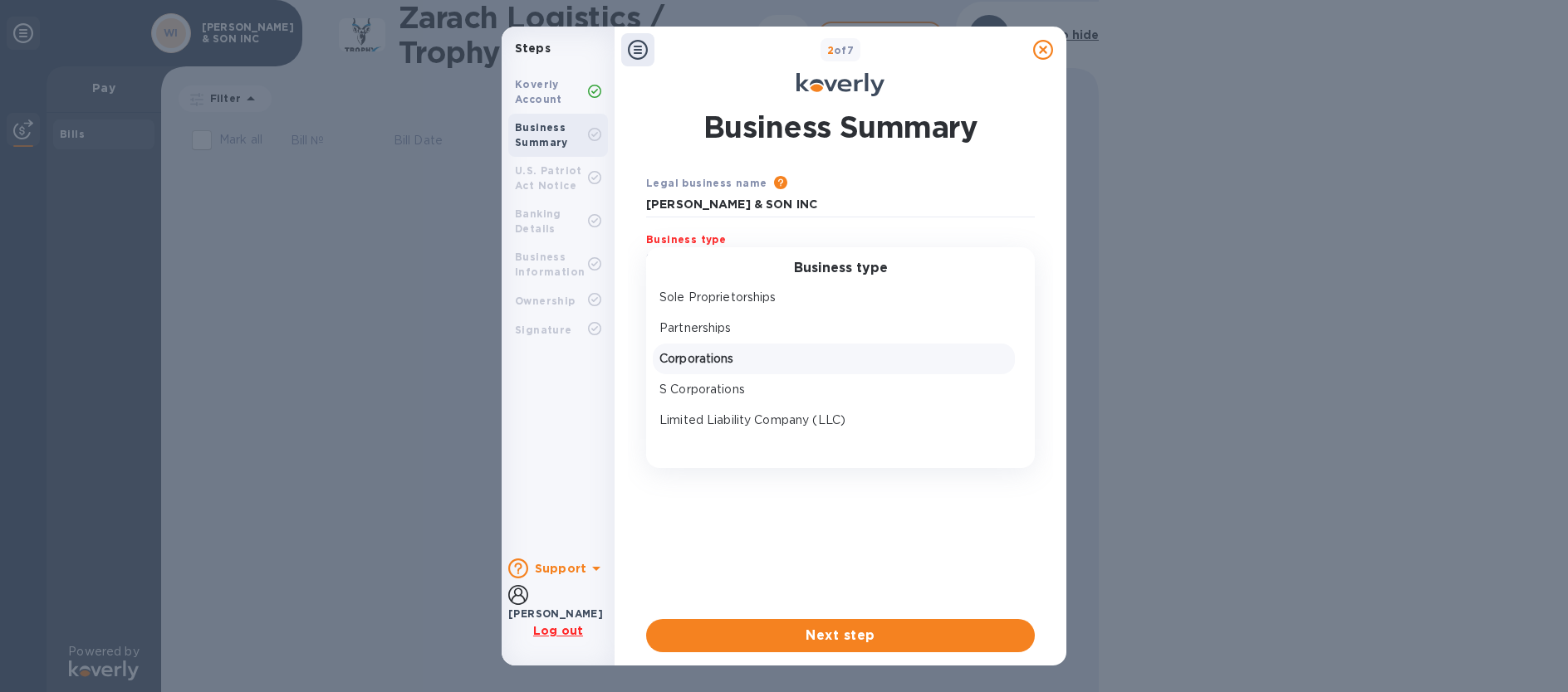
click at [733, 357] on p "Corporations" at bounding box center [833, 359] width 349 height 17
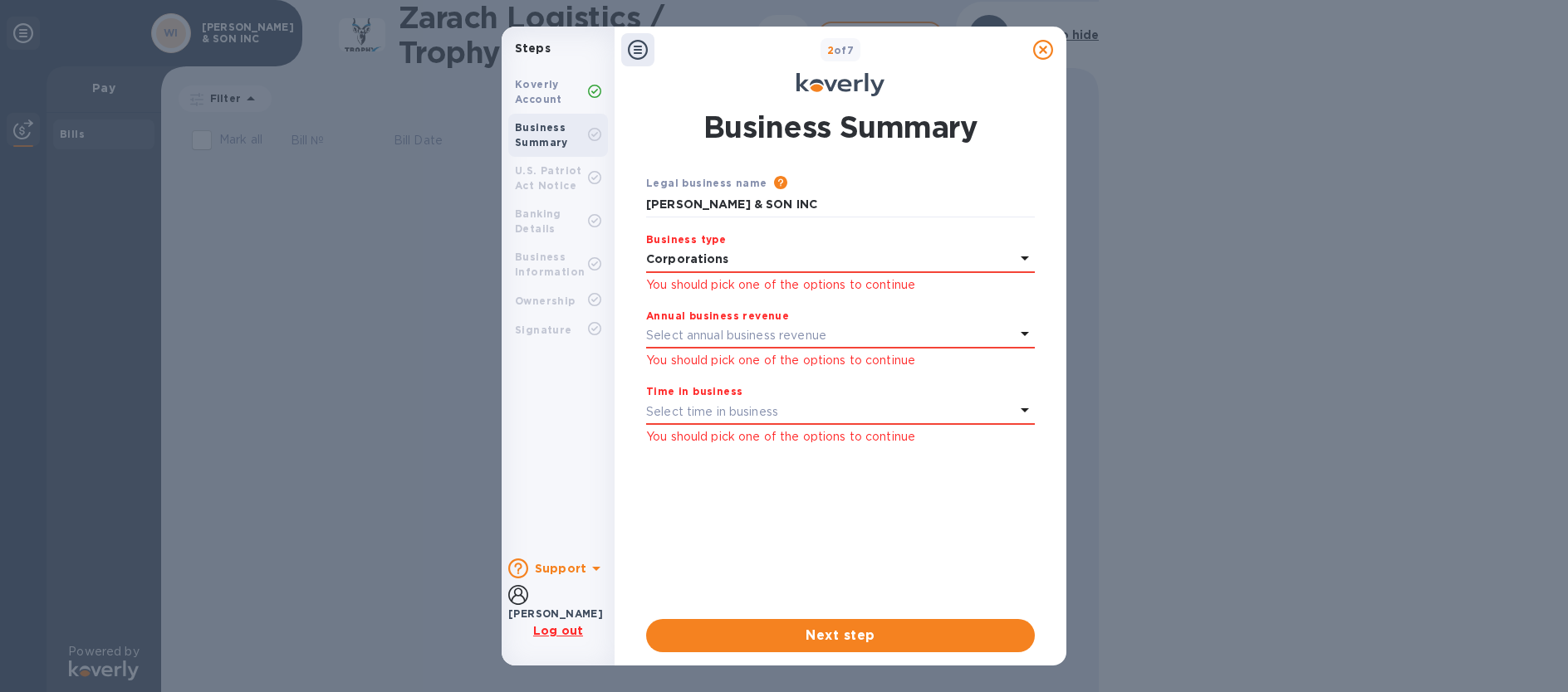
click at [755, 258] on p "Corporations" at bounding box center [830, 259] width 369 height 17
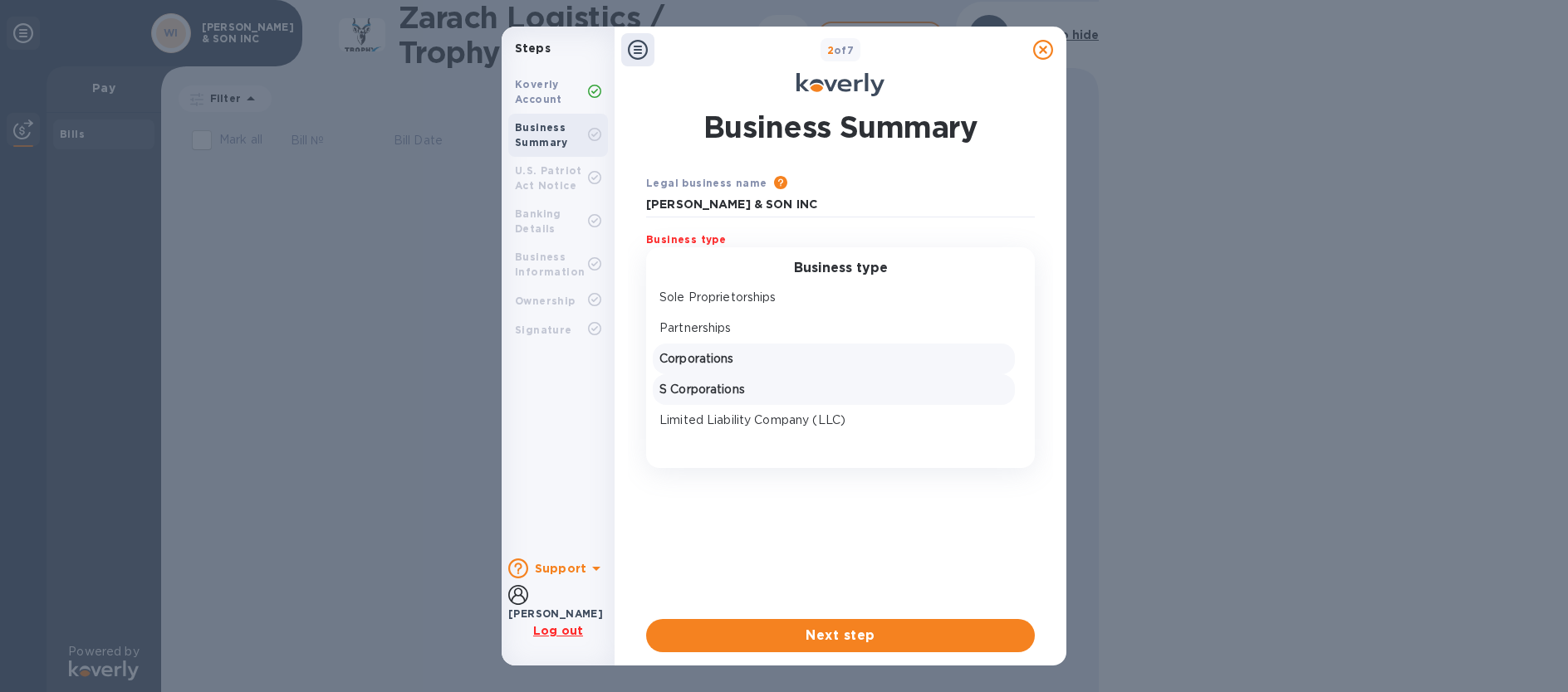
click at [731, 383] on p "S Corporations" at bounding box center [833, 389] width 349 height 17
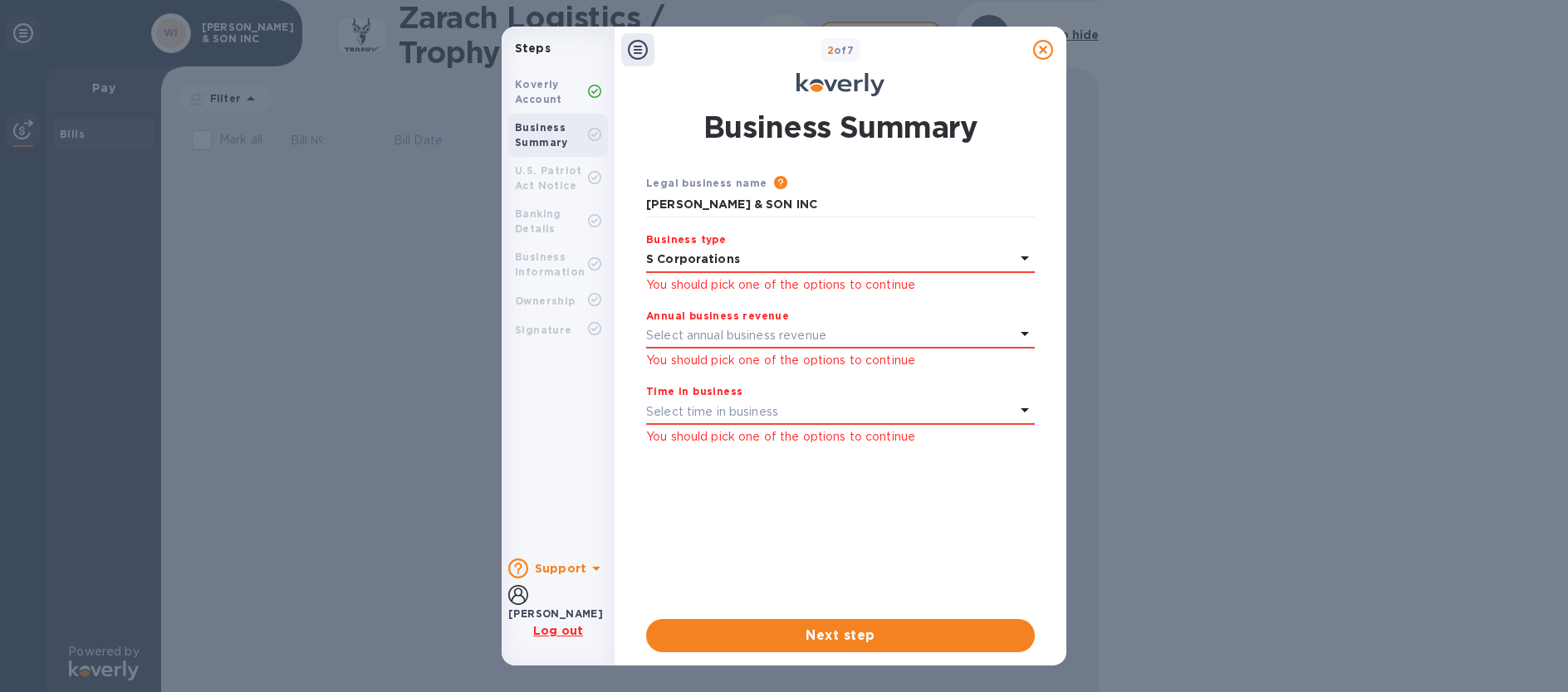
click at [734, 334] on p "Select annual business revenue" at bounding box center [737, 335] width 180 height 17
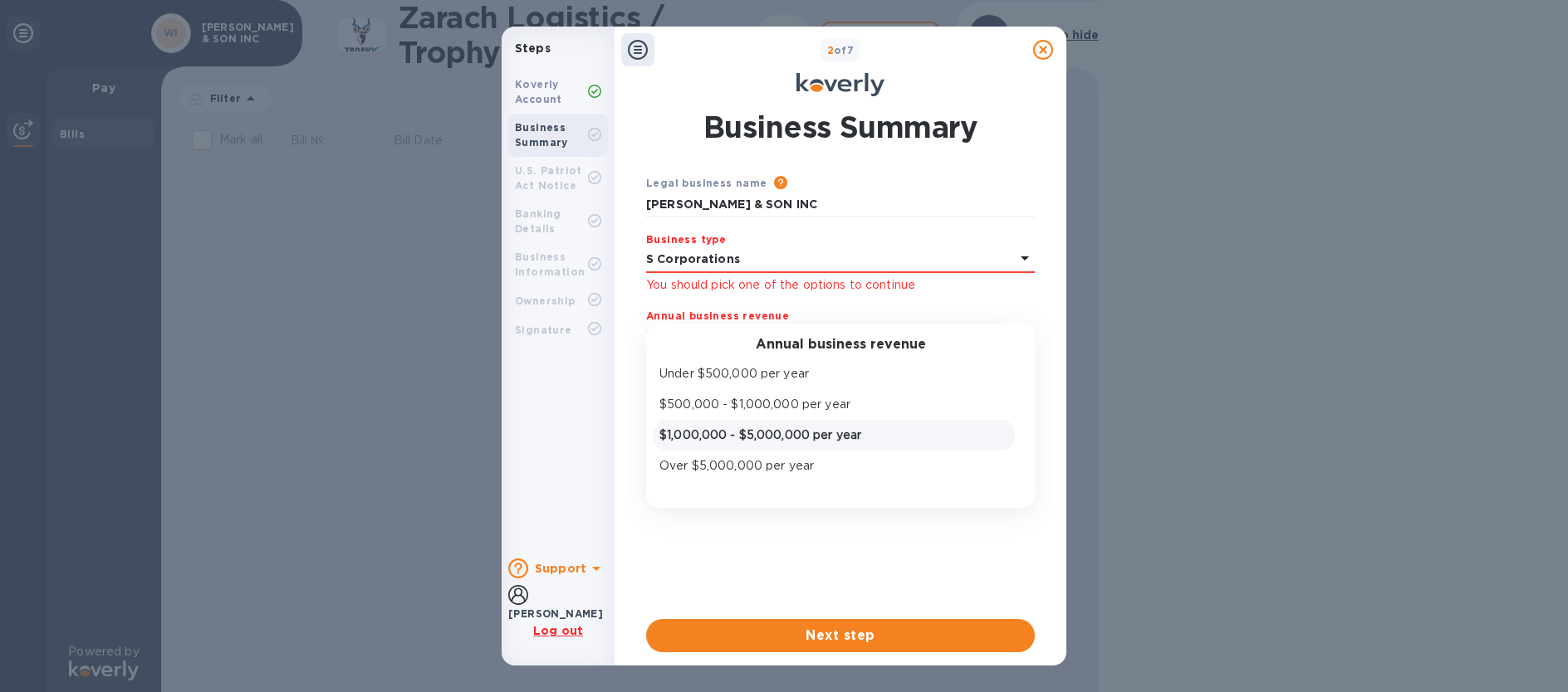
click at [763, 432] on p "$1,000,000 - $5,000,000 per year" at bounding box center [833, 434] width 349 height 17
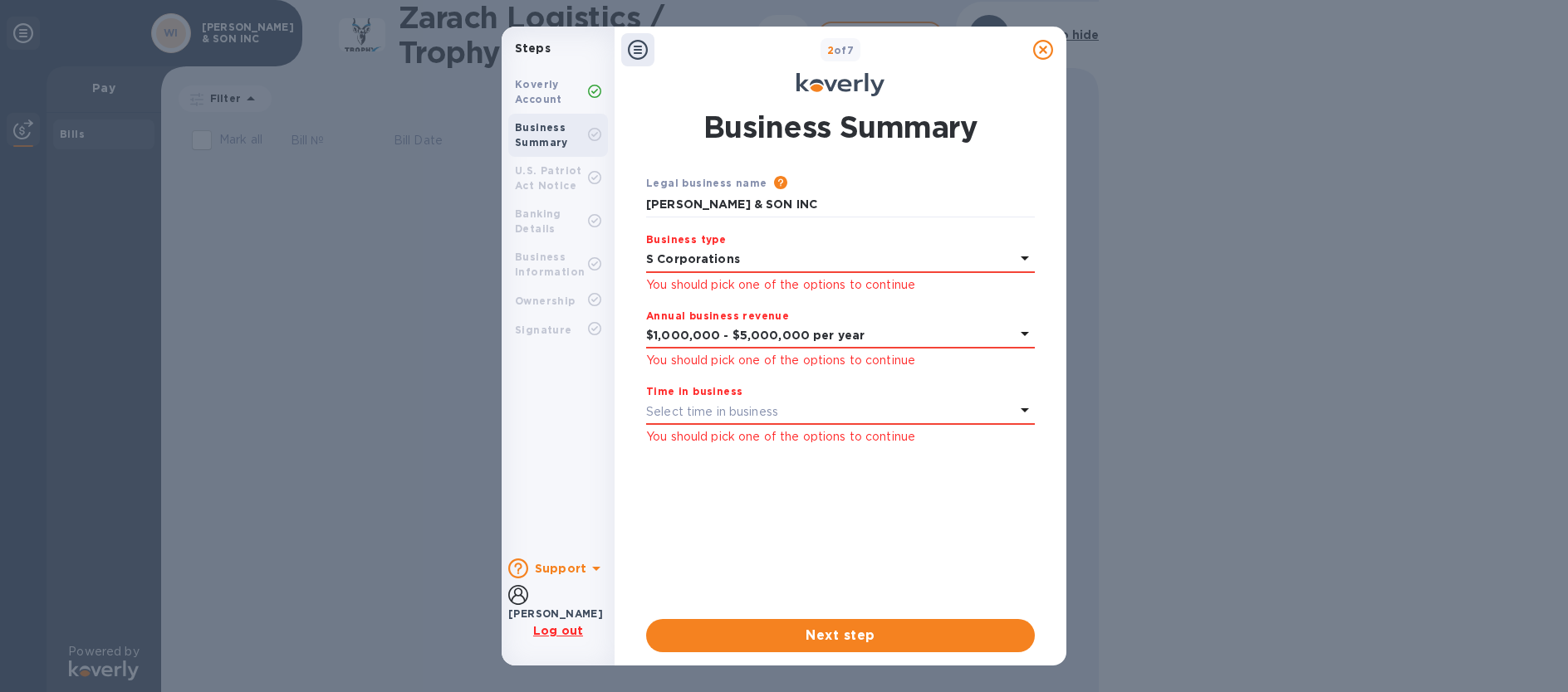
click at [746, 411] on p "Select time in business" at bounding box center [712, 412] width 132 height 17
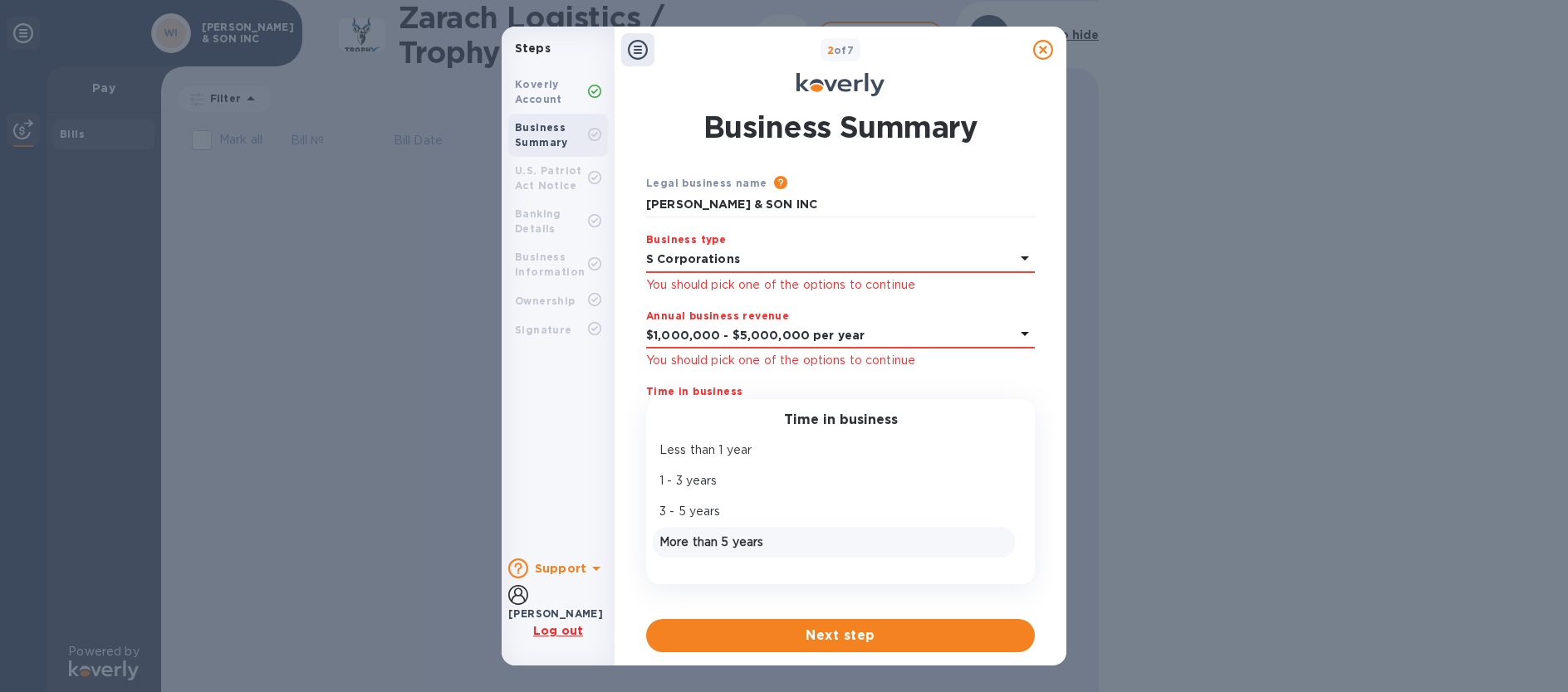
click at [736, 542] on p "More than 5 years" at bounding box center [833, 542] width 349 height 17
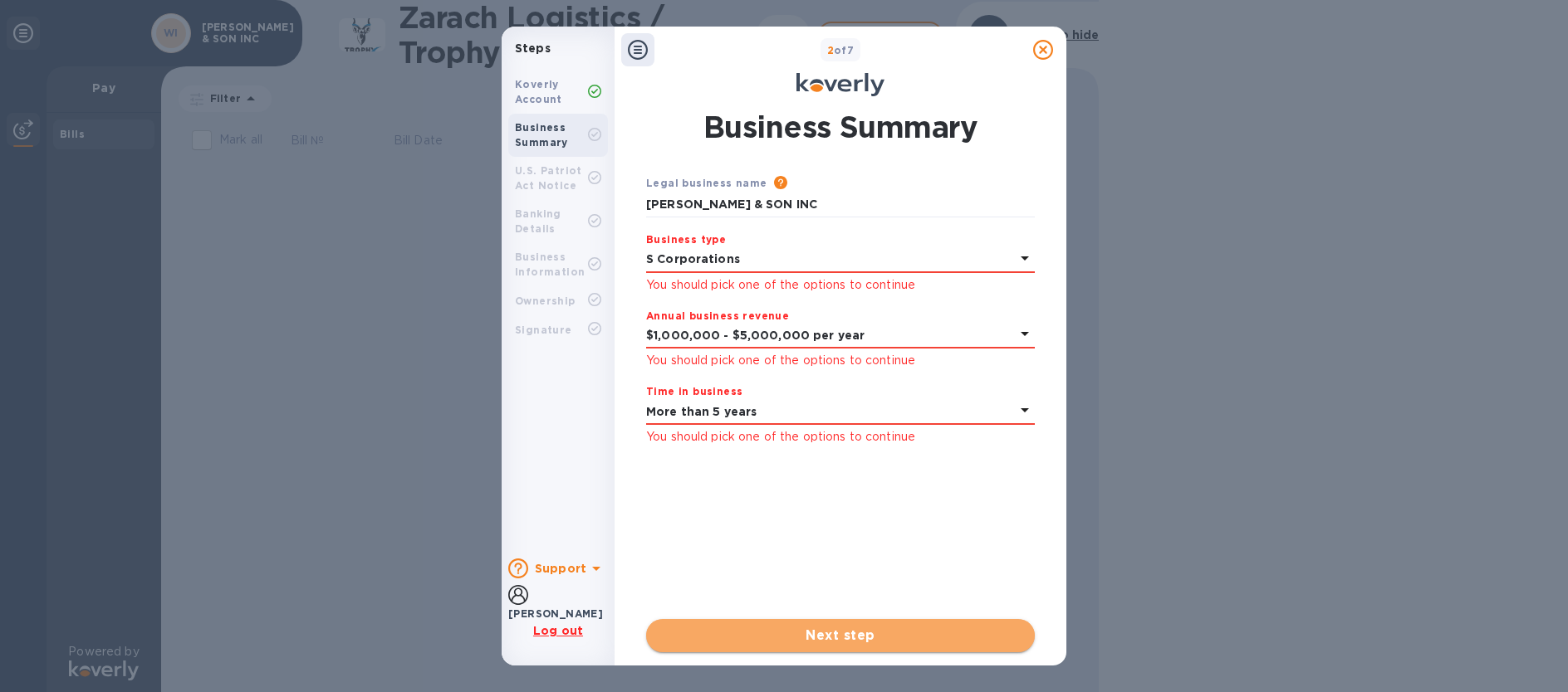
click at [825, 636] on span "Next step" at bounding box center [840, 635] width 362 height 20
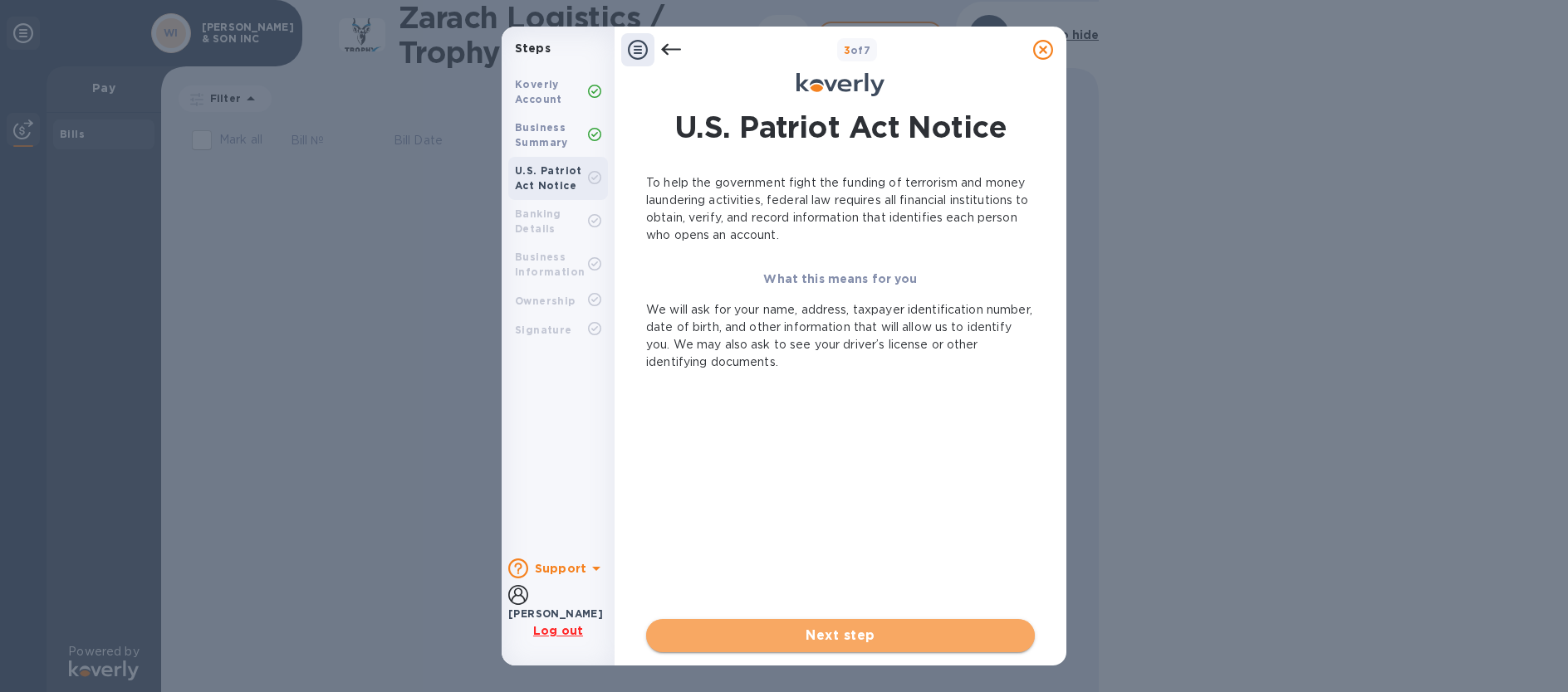
click at [839, 633] on span "Next step" at bounding box center [840, 635] width 362 height 20
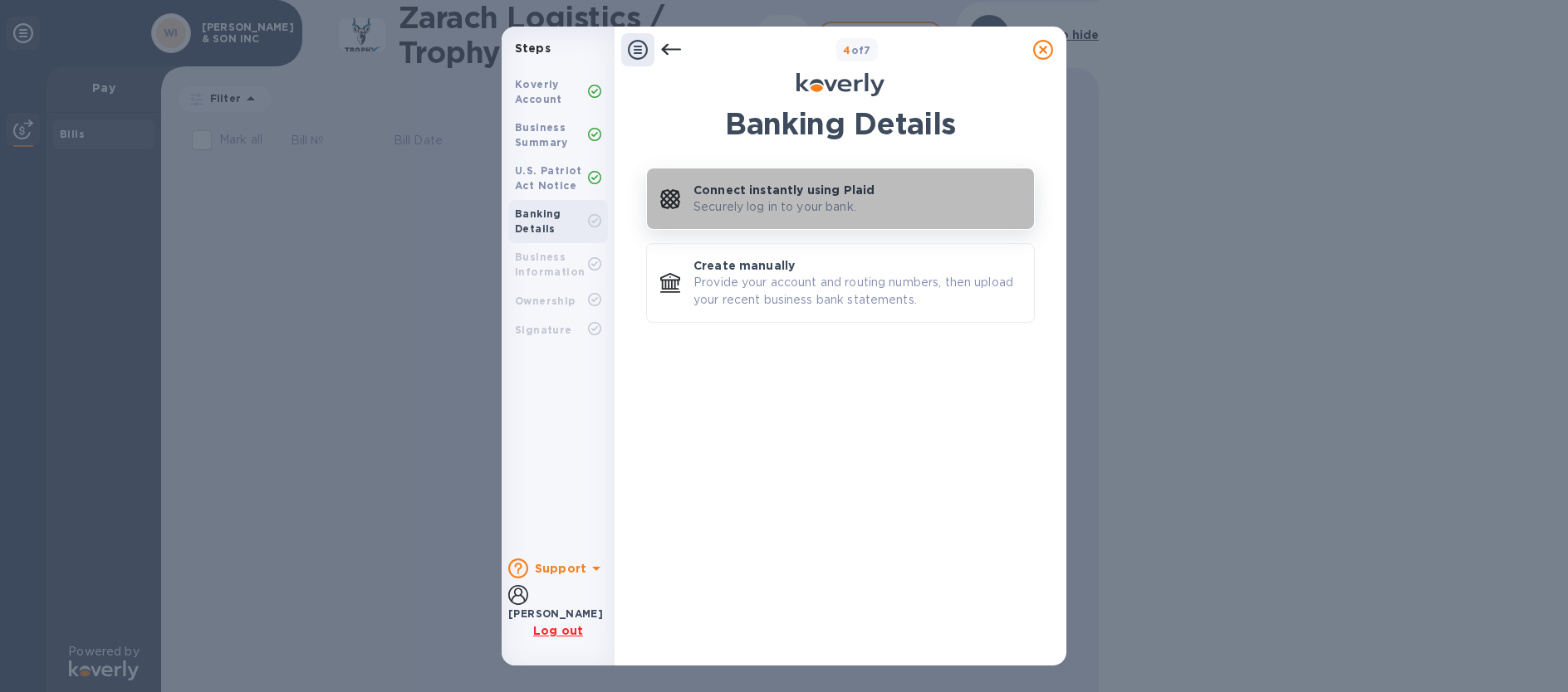
click at [817, 190] on p "Connect instantly using Plaid" at bounding box center [784, 190] width 181 height 16
